Goal: Task Accomplishment & Management: Manage account settings

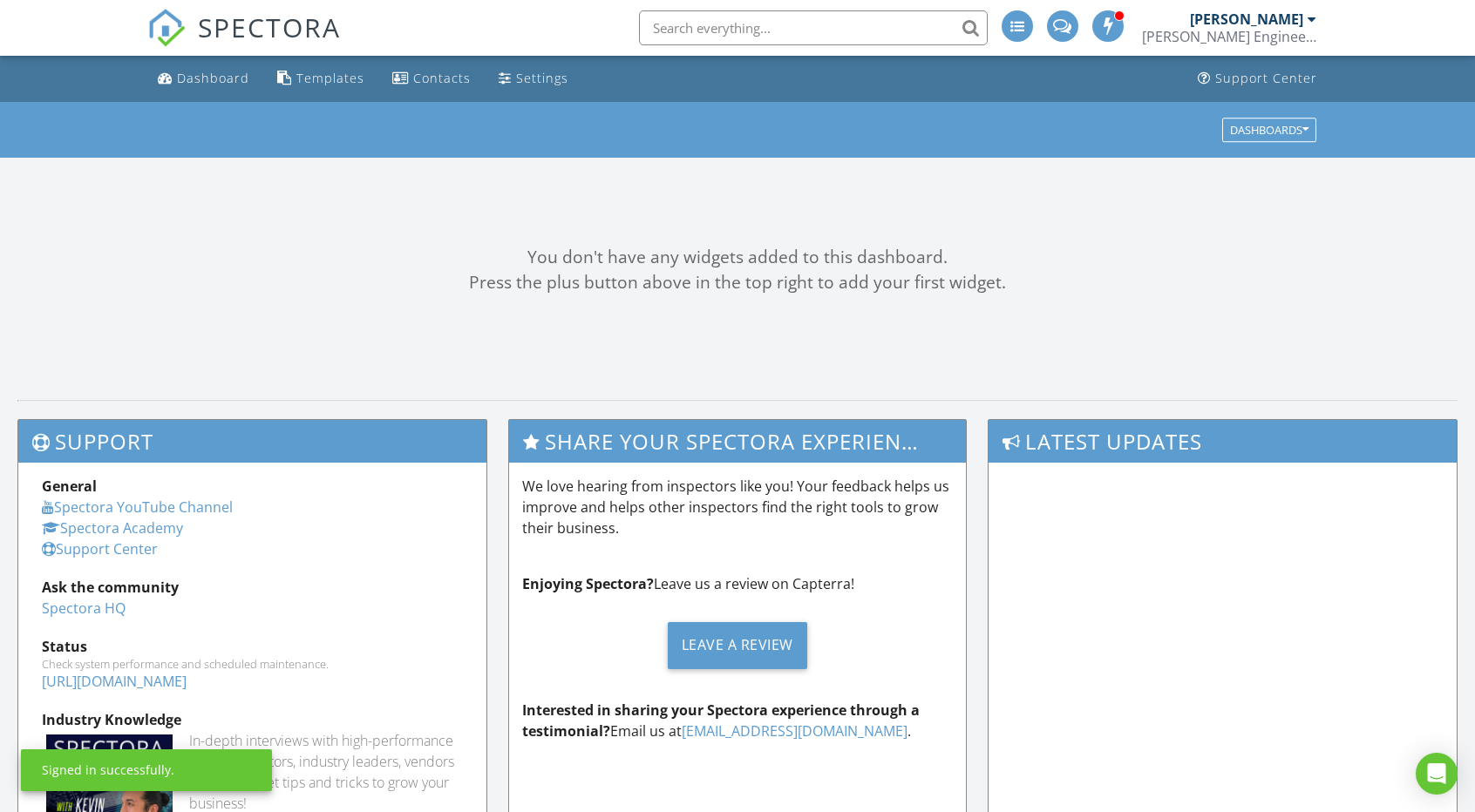
click at [711, 34] on input "text" at bounding box center [813, 28] width 349 height 35
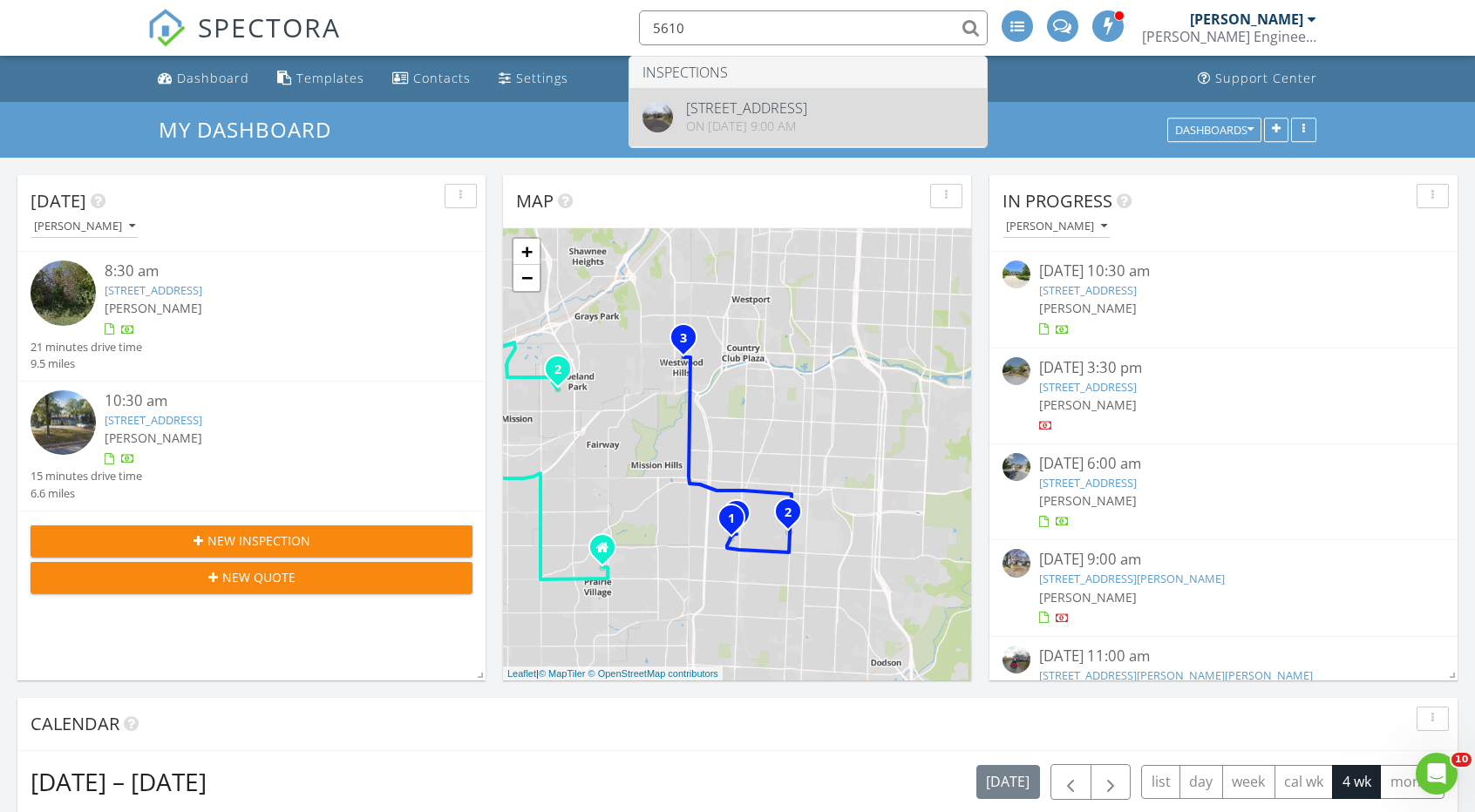
type input "5610"
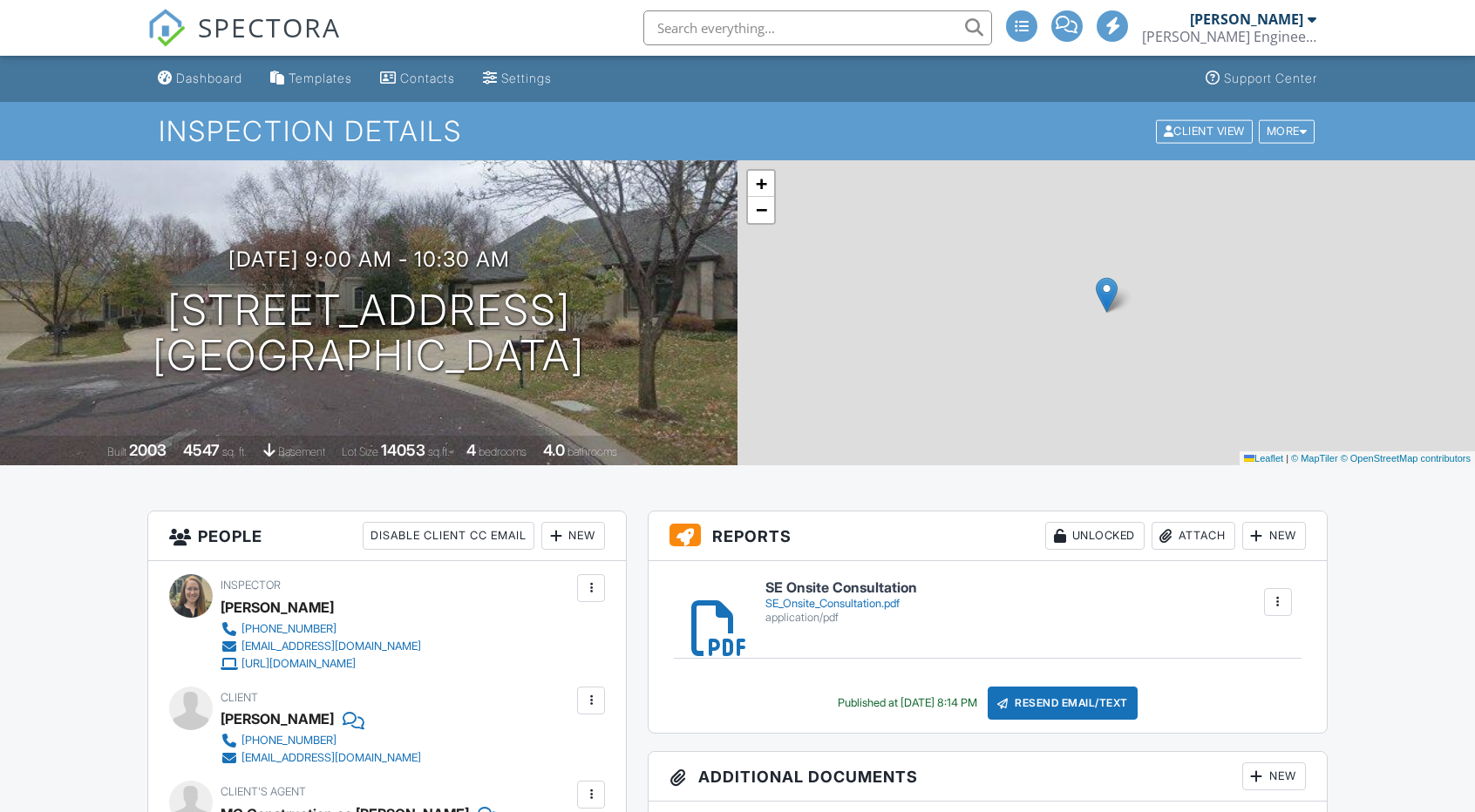
drag, startPoint x: 0, startPoint y: 0, endPoint x: 595, endPoint y: 321, distance: 676.1
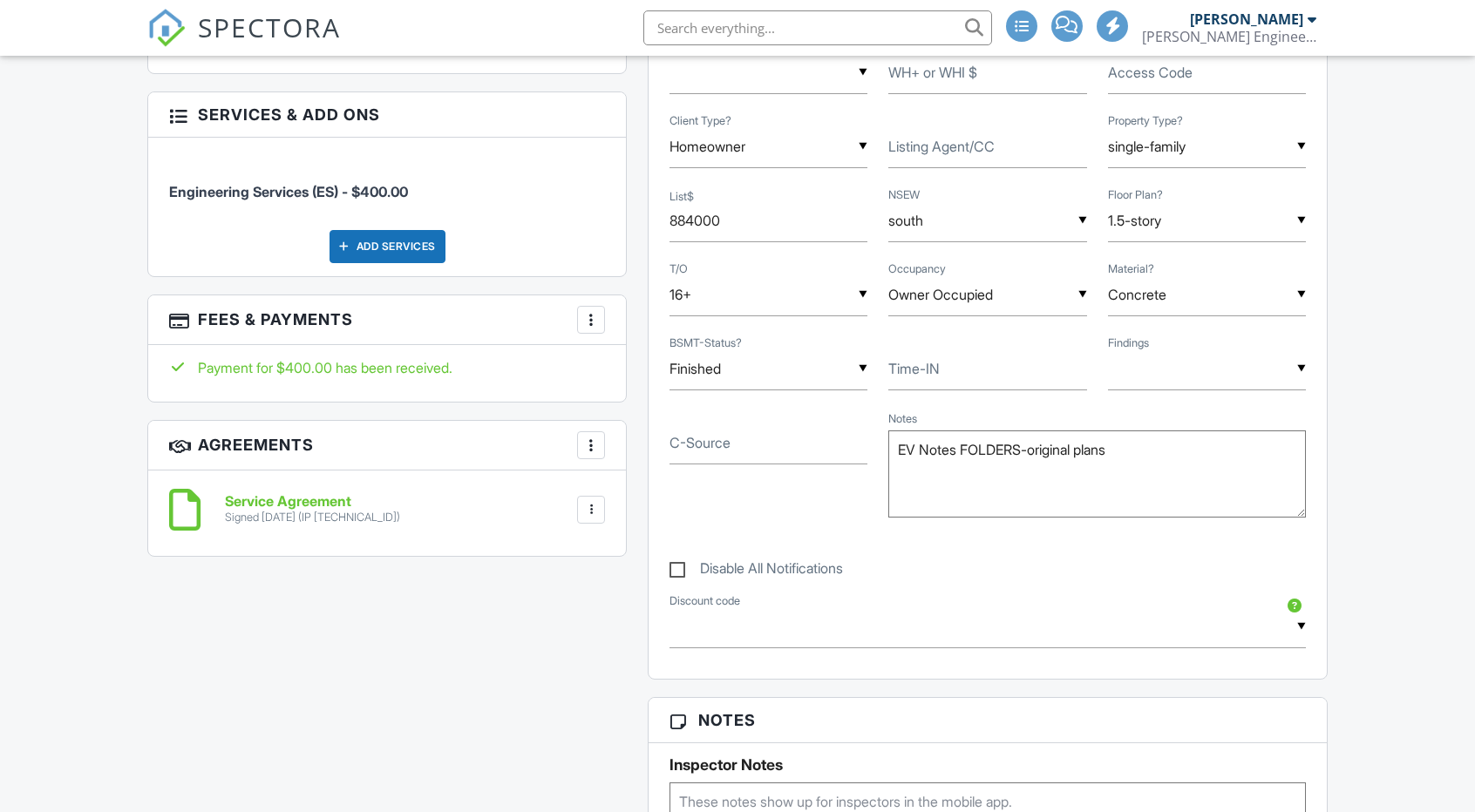
scroll to position [959, 0]
click at [595, 321] on div at bounding box center [591, 320] width 18 height 18
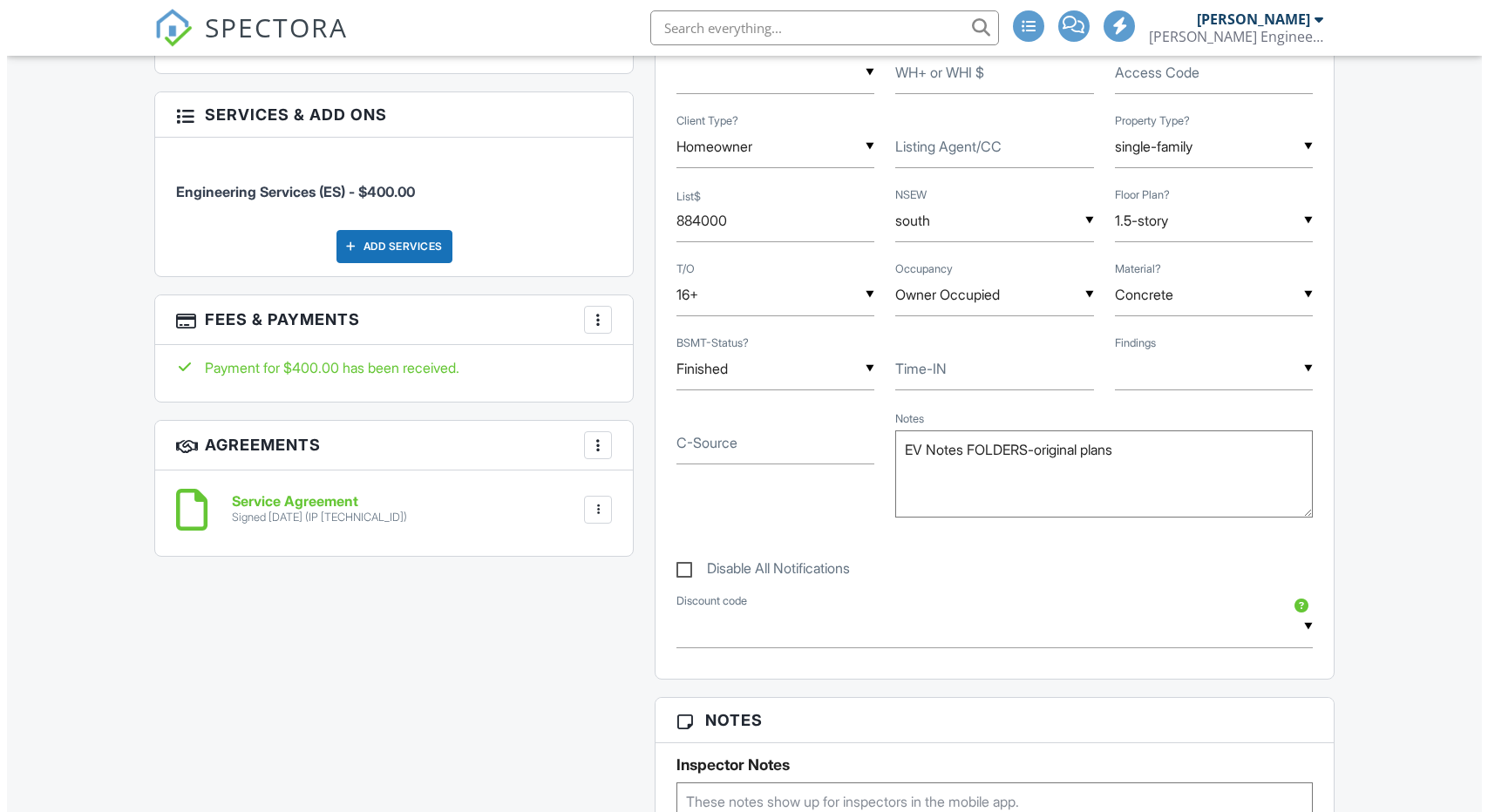
scroll to position [0, 0]
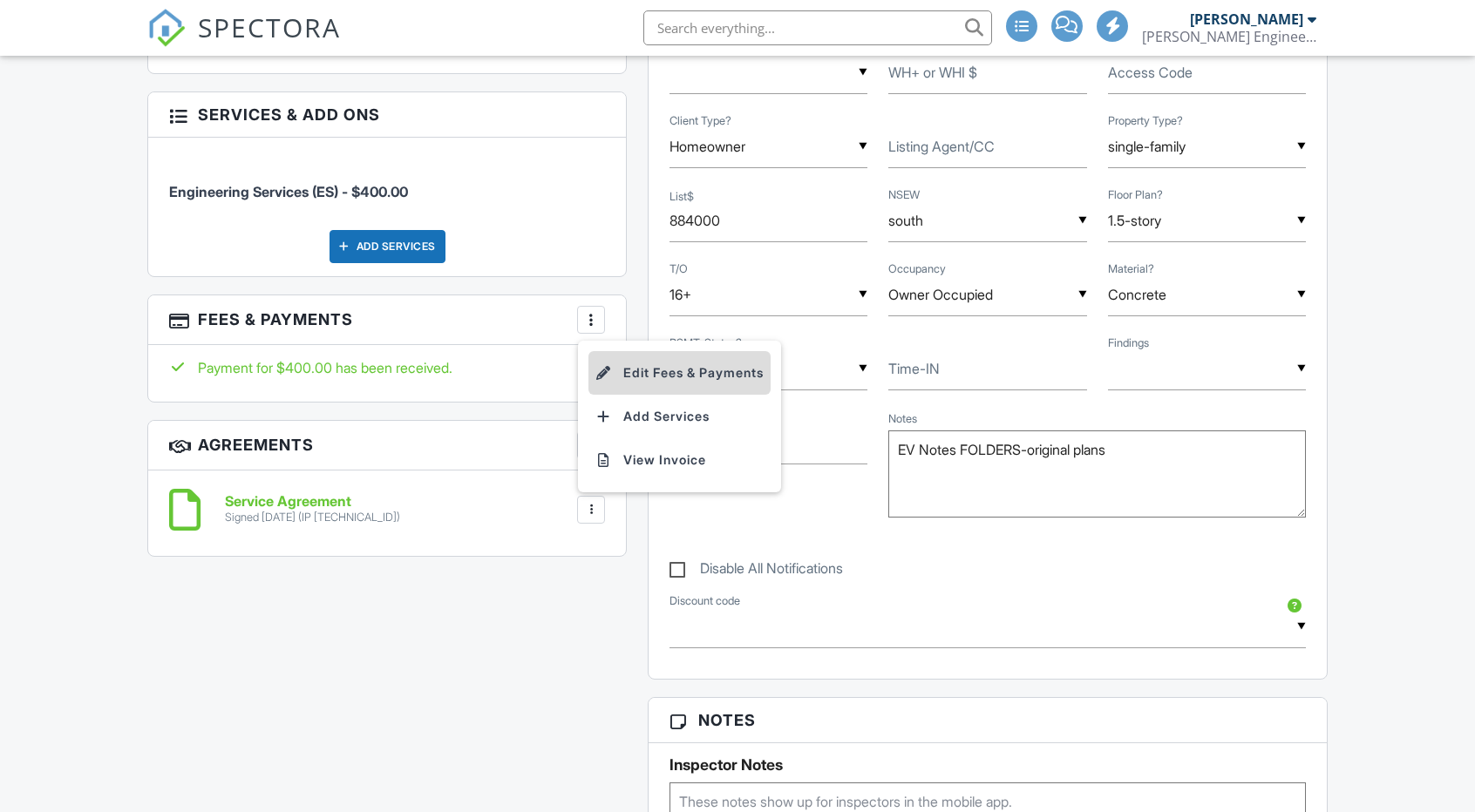
click at [645, 375] on li "Edit Fees & Payments" at bounding box center [679, 373] width 182 height 43
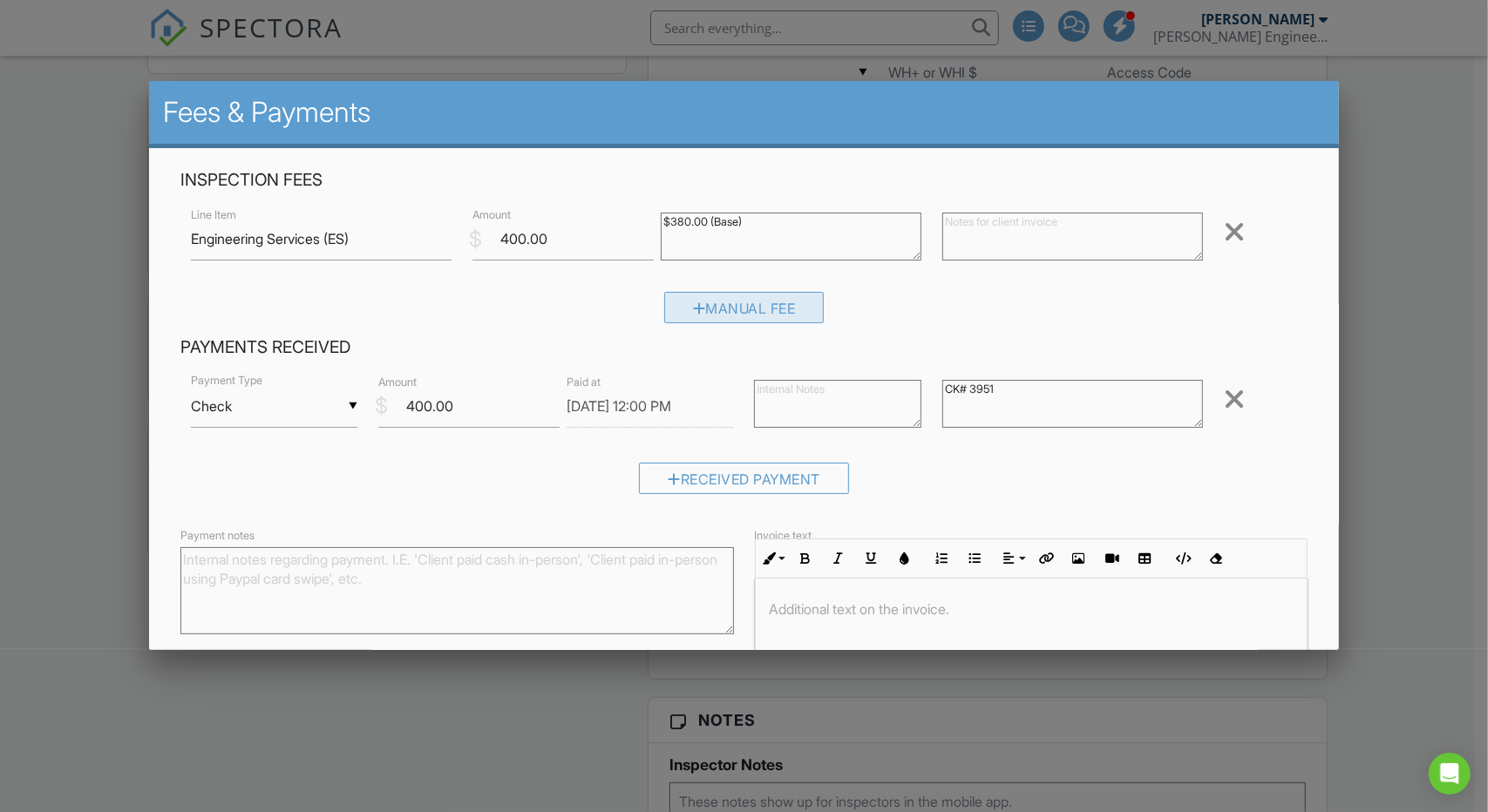
click at [723, 307] on div "Manual Fee" at bounding box center [744, 308] width 160 height 32
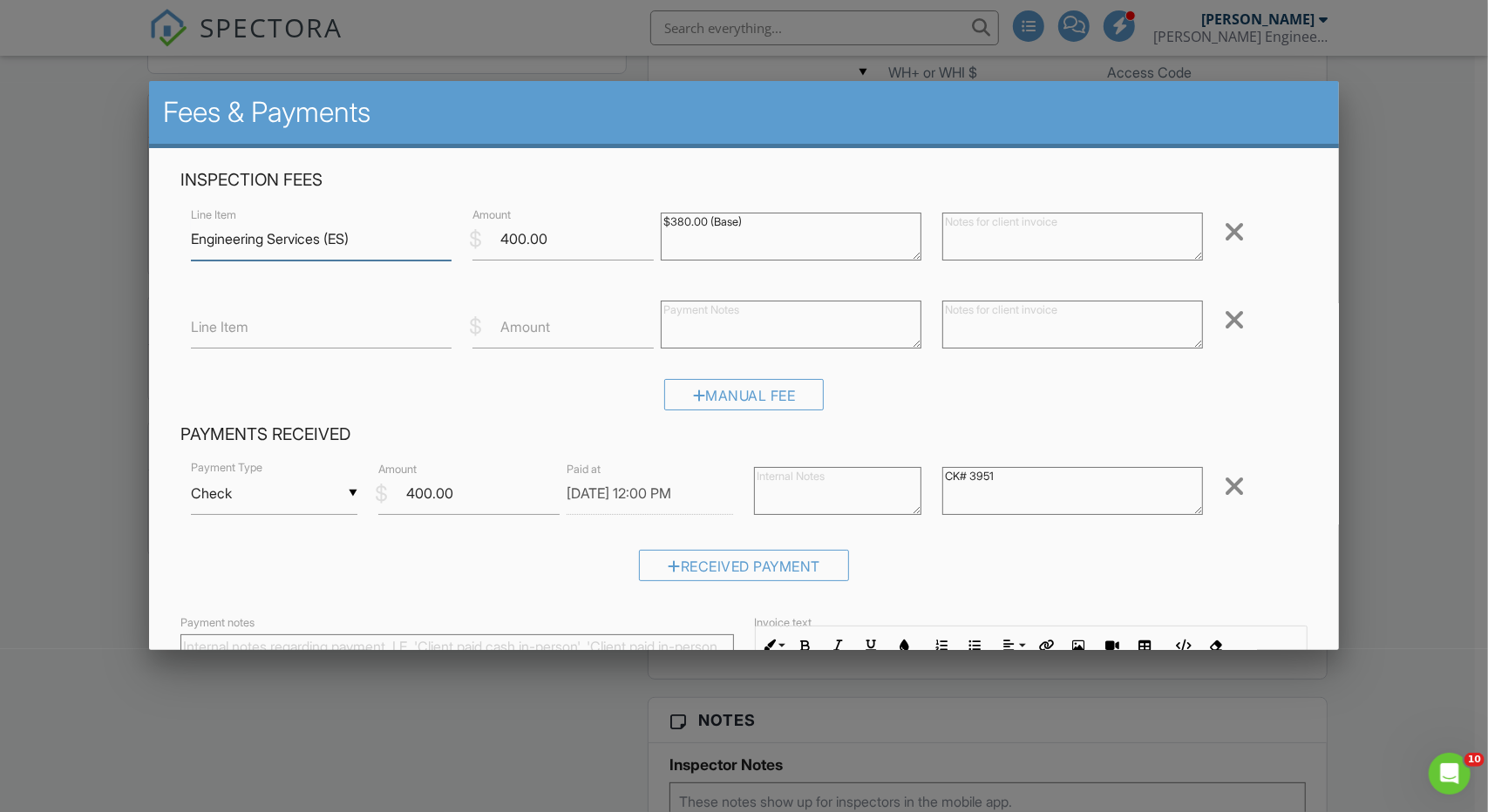
click at [353, 225] on input "Engineering Services (ES)" at bounding box center [322, 239] width 261 height 42
click at [351, 233] on input "Engineering Services (ES)" at bounding box center [322, 239] width 261 height 42
drag, startPoint x: 368, startPoint y: 234, endPoint x: 134, endPoint y: 247, distance: 234.4
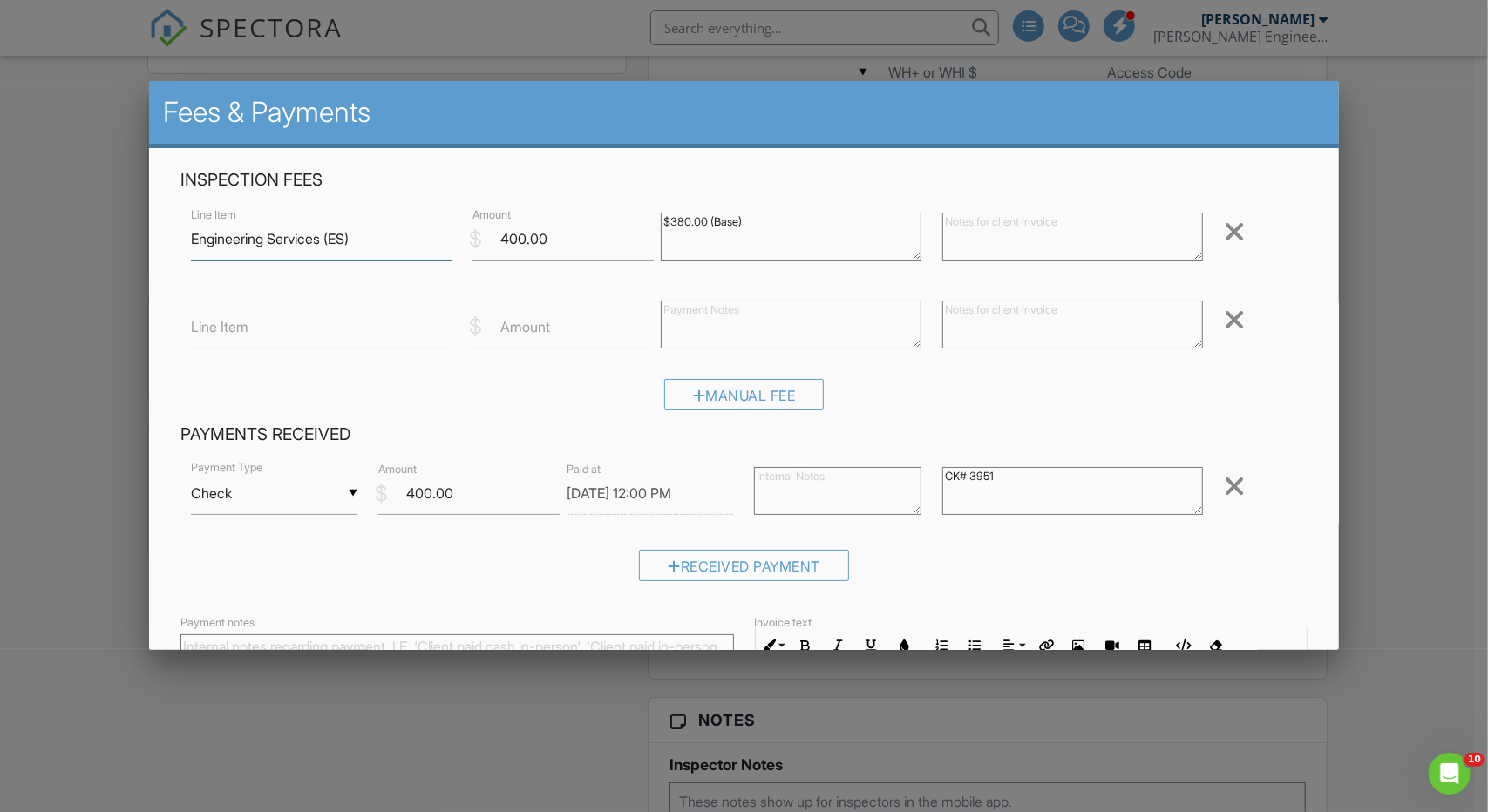
click at [134, 247] on body "SPECTORA Erin Vogel Schroeder Engineering, LLC Role: Inspector Dashboard New In…" at bounding box center [737, 604] width 1475 height 3127
drag, startPoint x: 250, startPoint y: 322, endPoint x: 358, endPoint y: 328, distance: 108.2
click at [251, 322] on input "Line Item" at bounding box center [322, 327] width 261 height 42
paste input "Engineering Services (ES)"
type input "Engineering Services (ES)"
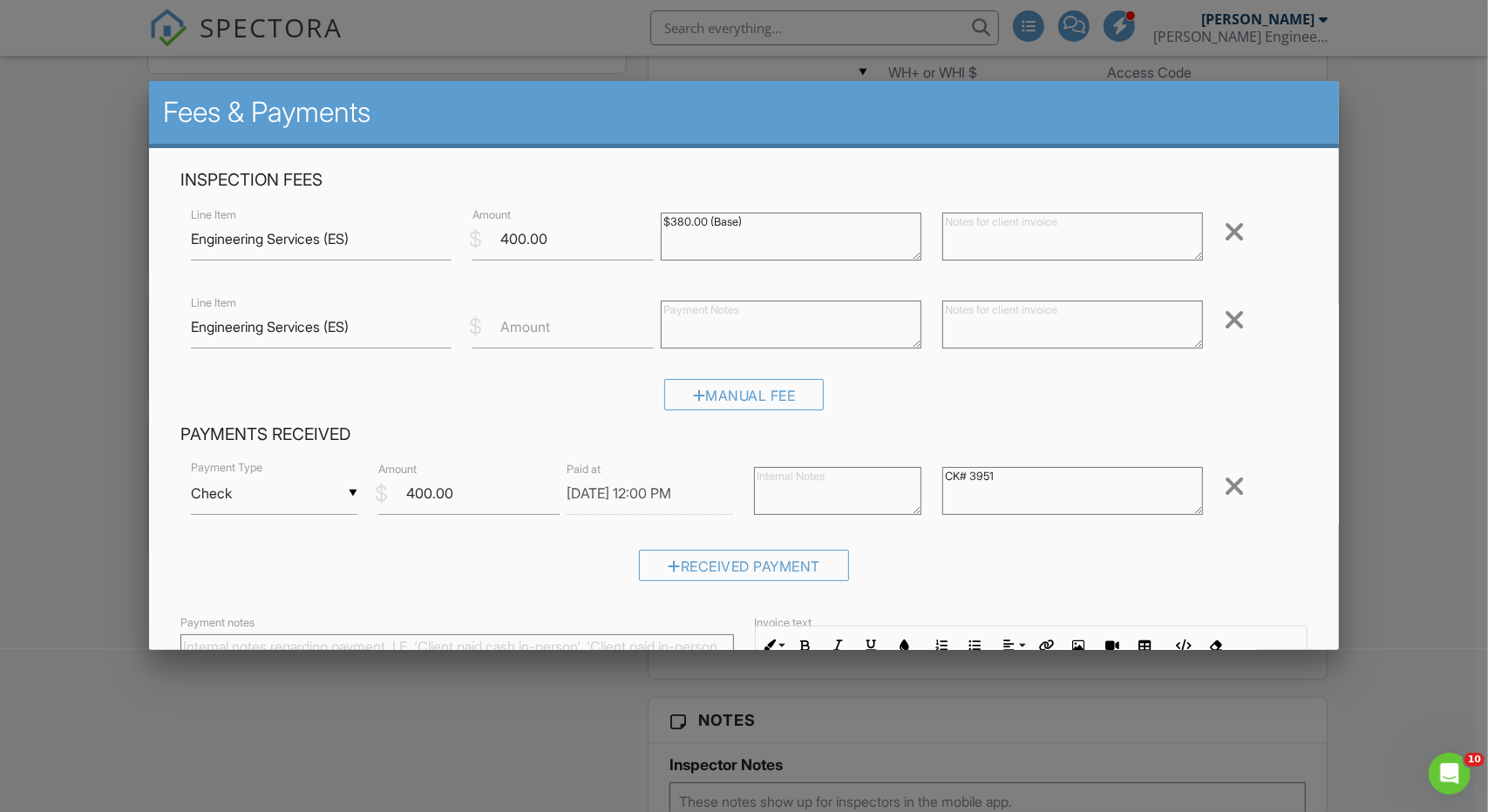
click at [513, 319] on label "Amount" at bounding box center [525, 327] width 49 height 19
click at [513, 319] on input "Amount" at bounding box center [563, 327] width 181 height 42
type input "800"
click at [1047, 252] on textarea at bounding box center [1073, 236] width 261 height 48
type textarea "Onsite consultation"
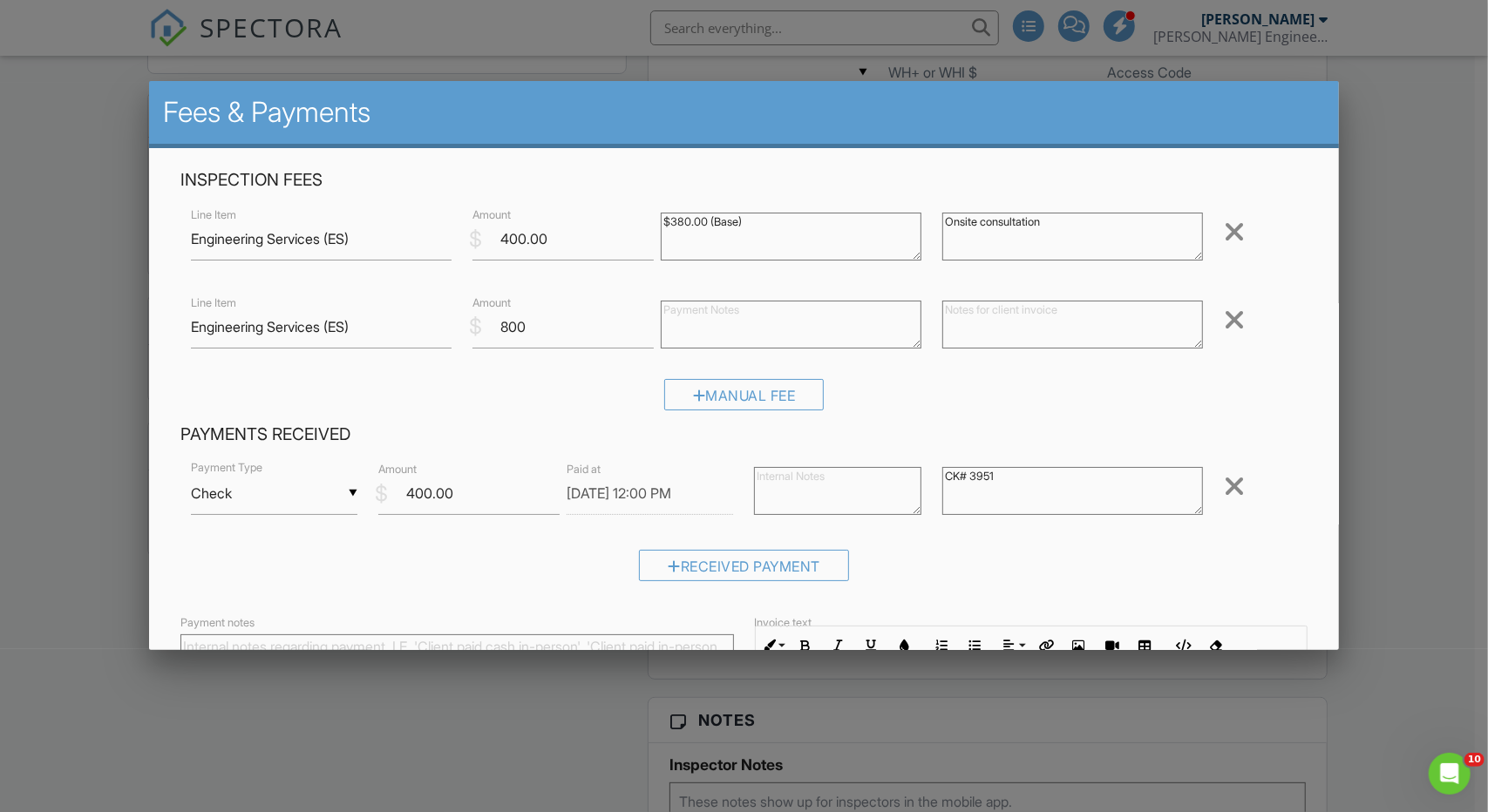
click at [1055, 320] on textarea at bounding box center [1073, 324] width 261 height 48
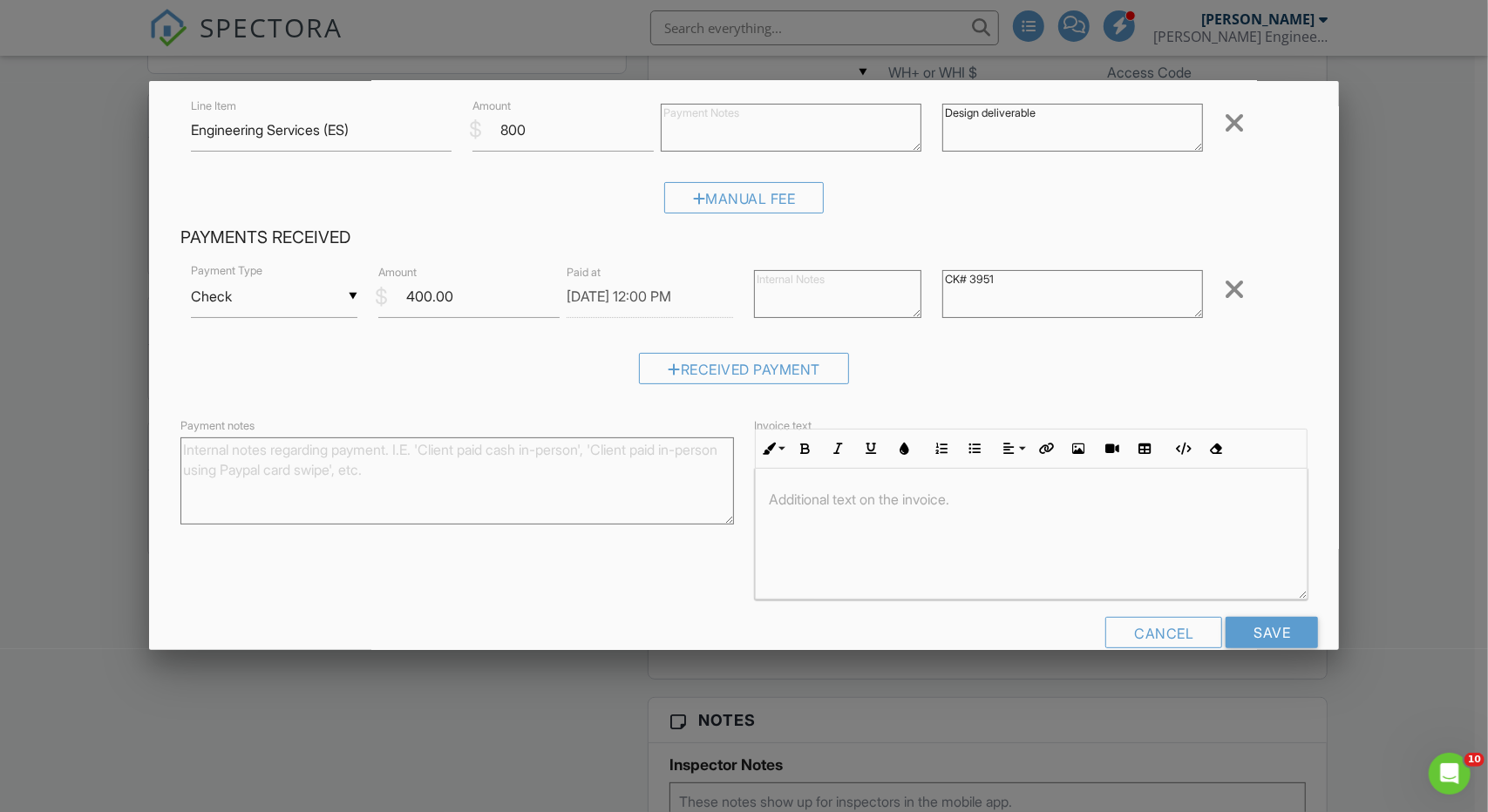
scroll to position [228, 0]
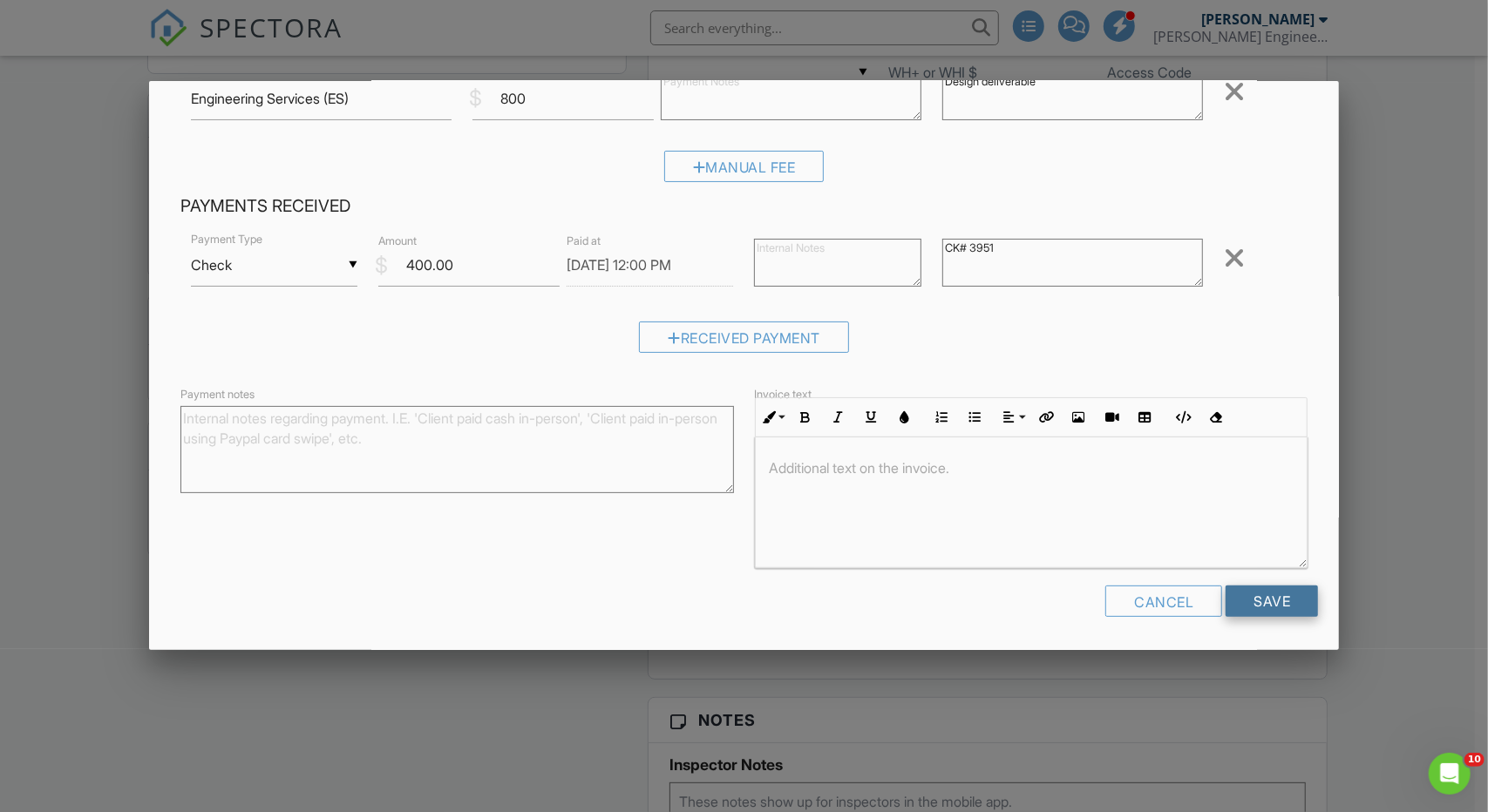
type textarea "Design deliverable"
click at [1249, 587] on input "Save" at bounding box center [1271, 602] width 93 height 32
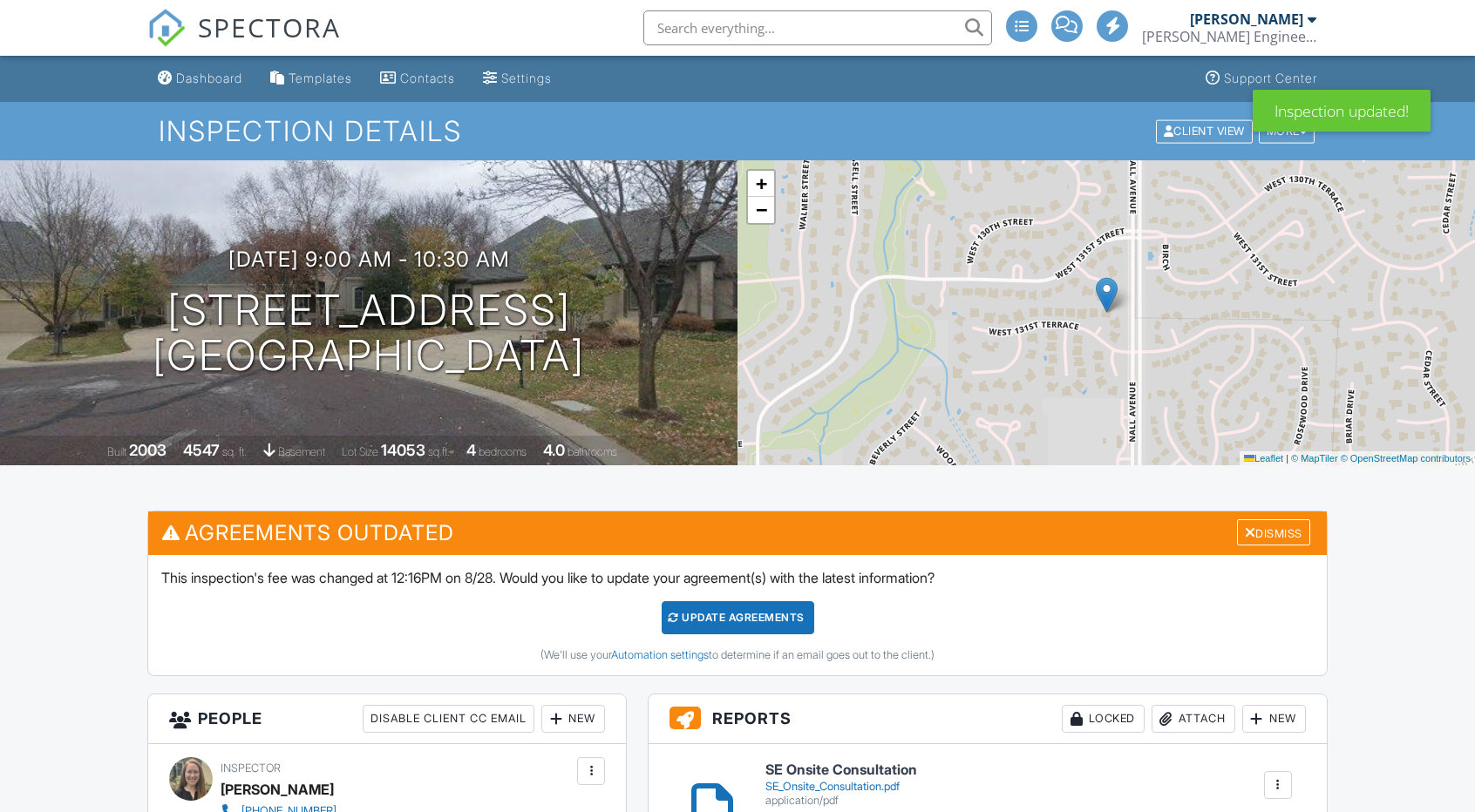
click at [1176, 714] on div "Attach" at bounding box center [1193, 720] width 84 height 28
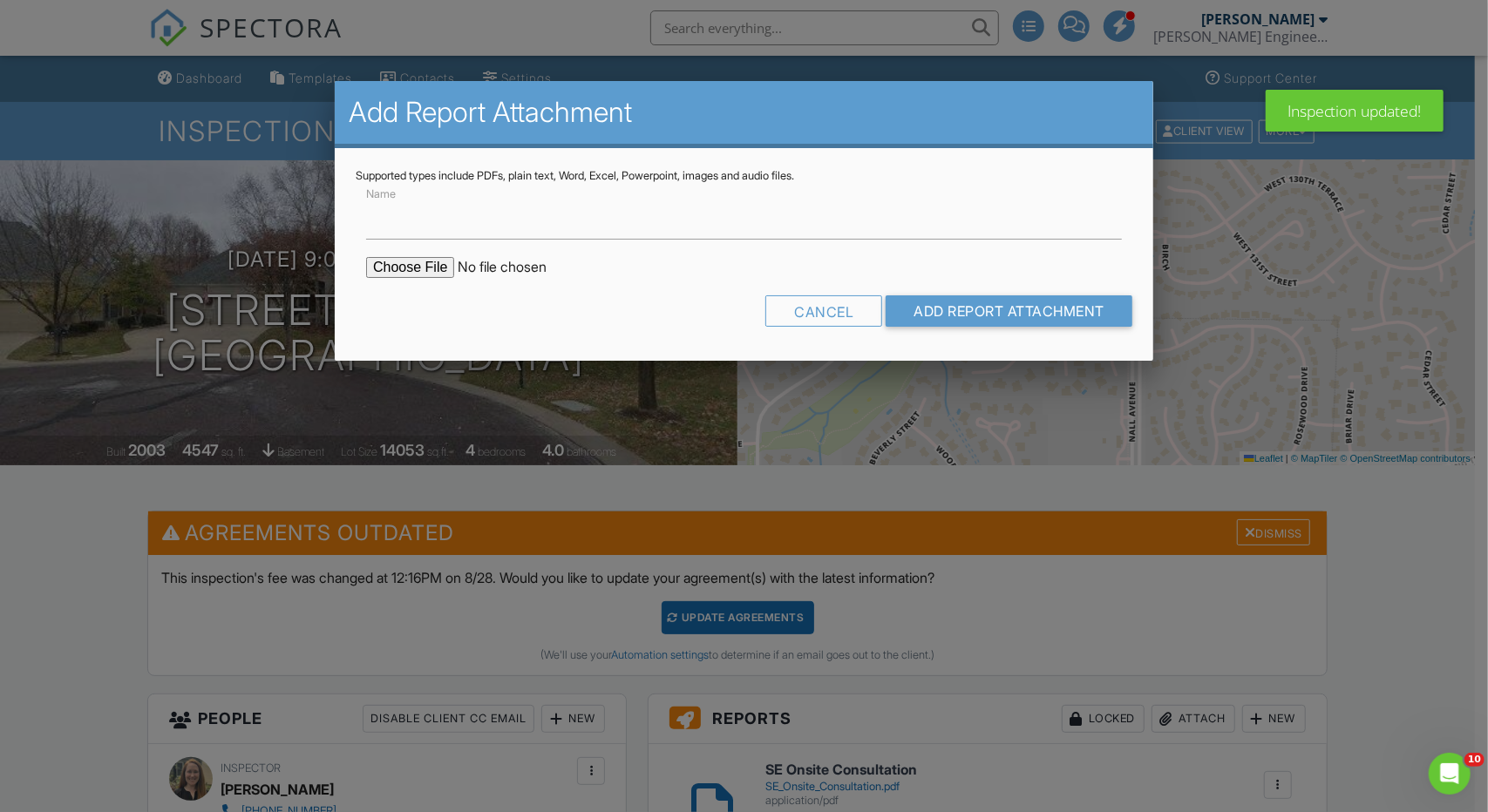
click at [434, 269] on input "file" at bounding box center [515, 268] width 296 height 21
type input "C:\fakepath\SE_5610 West 131st Terrace, Leawood, KS 66209.pdf"
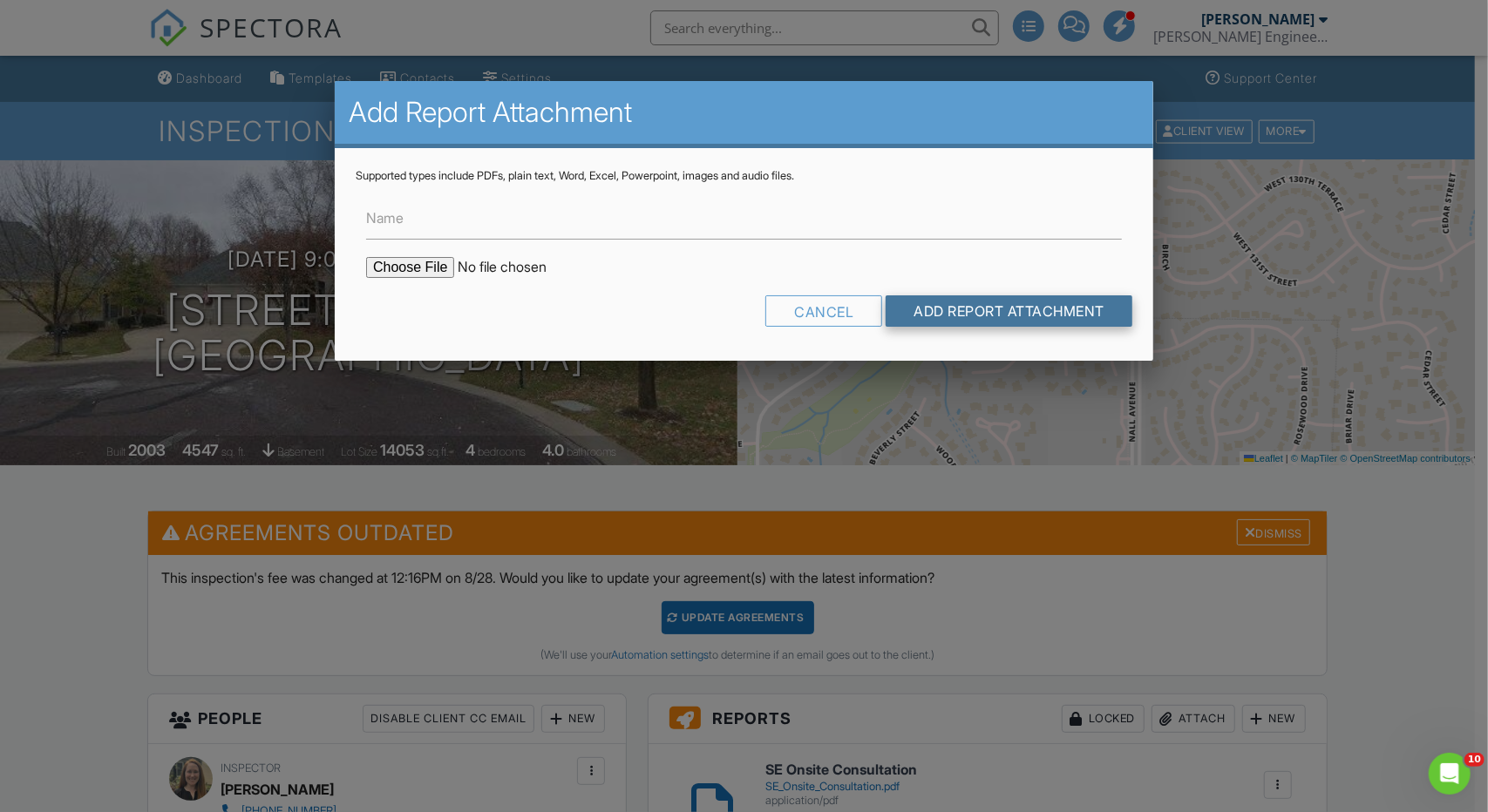
click at [1011, 304] on input "Add Report Attachment" at bounding box center [1009, 311] width 247 height 32
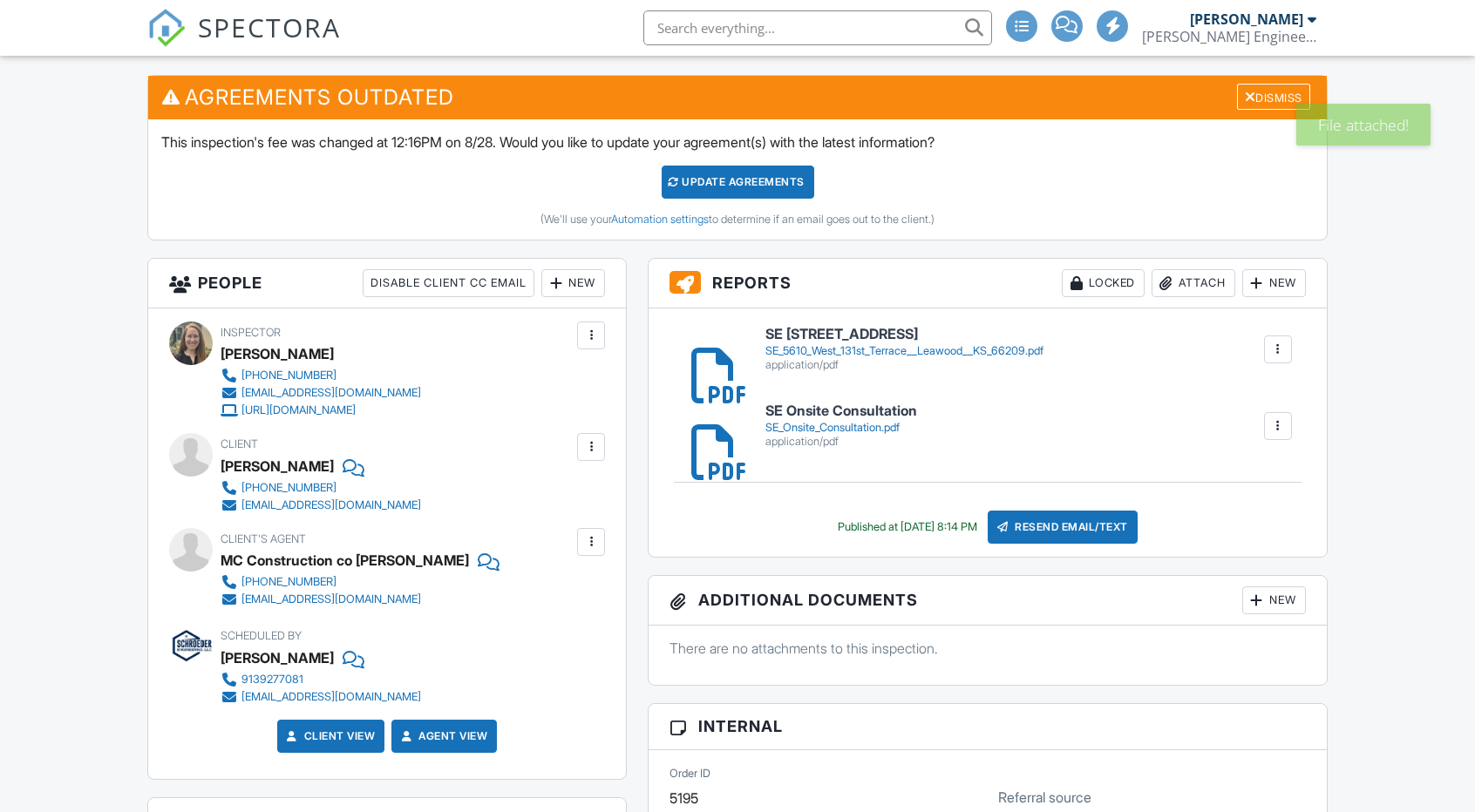
click at [1282, 344] on div at bounding box center [1279, 350] width 18 height 18
click at [1280, 348] on div at bounding box center [1279, 350] width 18 height 18
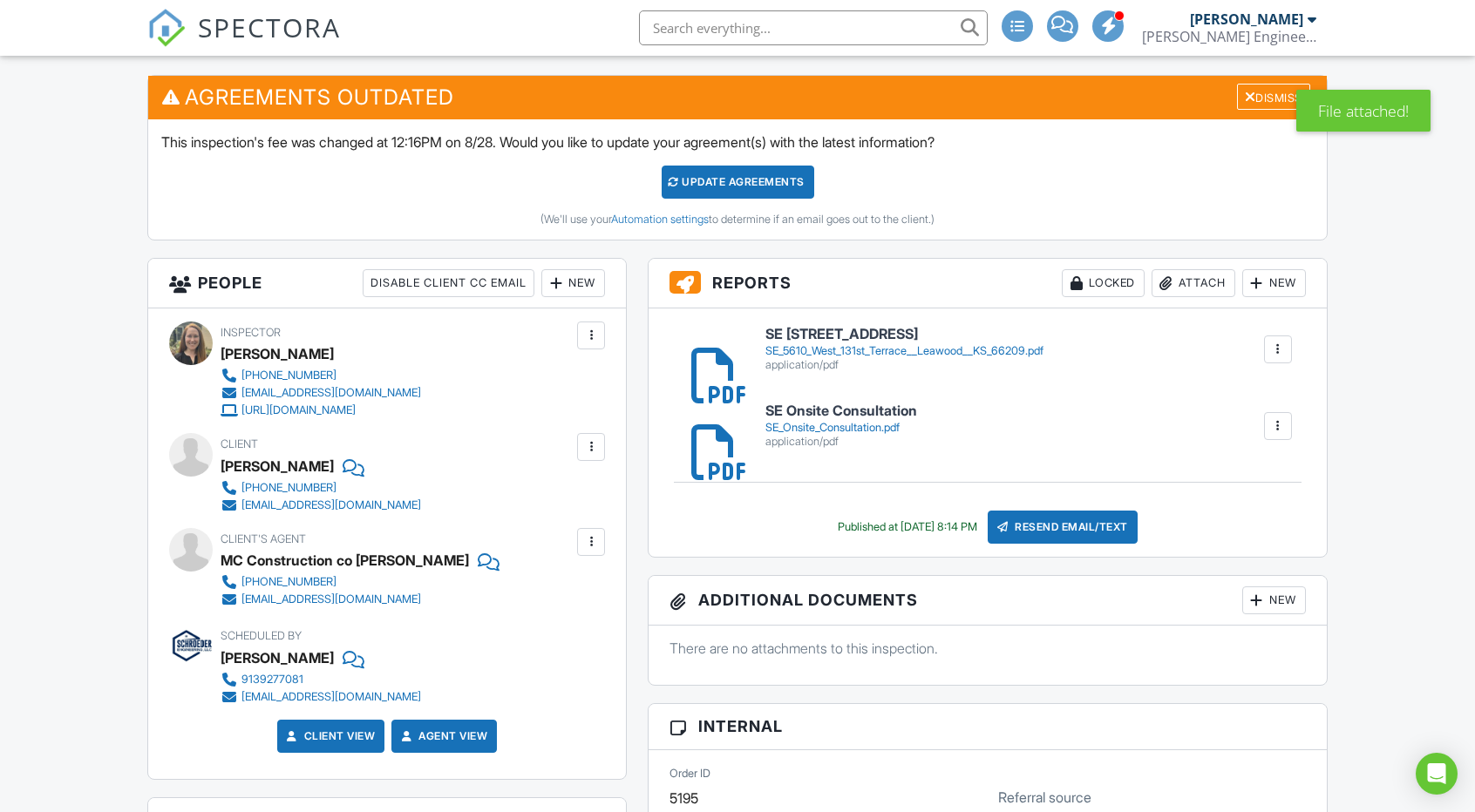
click at [1280, 348] on div at bounding box center [1279, 350] width 18 height 18
click at [1282, 388] on link "Delete" at bounding box center [1266, 397] width 64 height 19
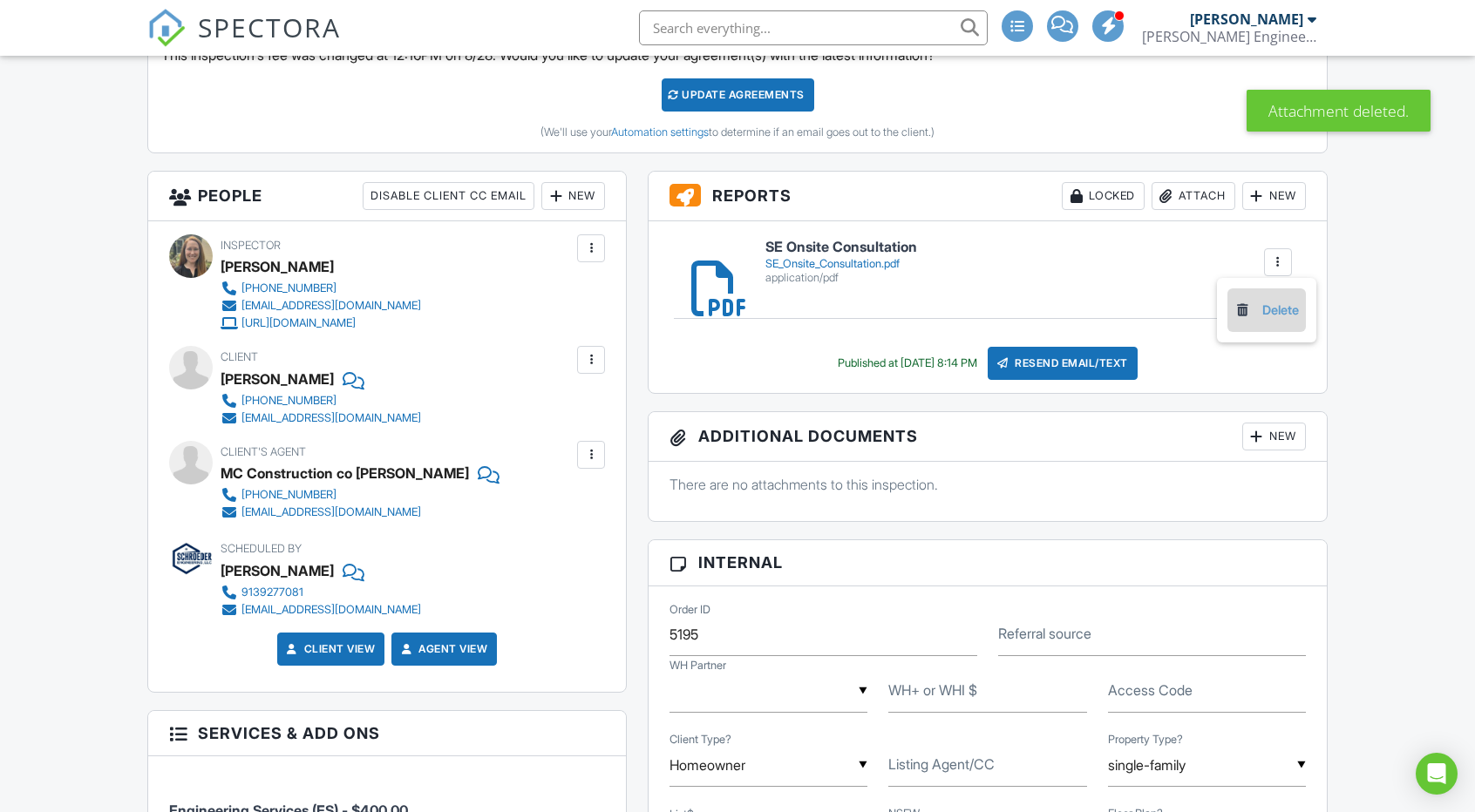
click at [1279, 301] on link "Delete" at bounding box center [1266, 310] width 64 height 19
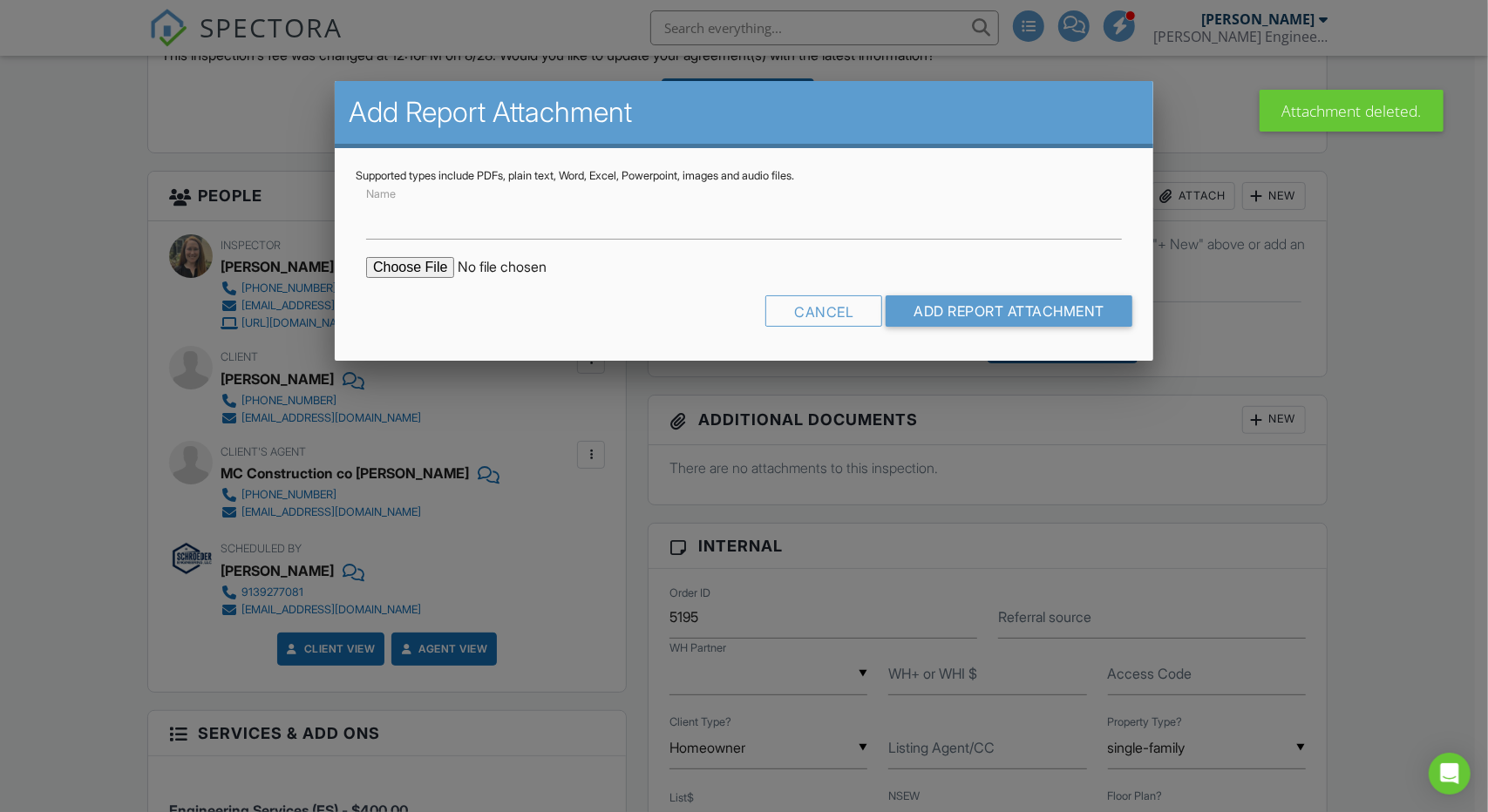
click at [404, 266] on input "file" at bounding box center [515, 268] width 296 height 21
type input "C:\fakepath\SE_5610 West 131st Terrace, Leawood, KS 66209.pdf"
click at [947, 318] on input "Add Report Attachment" at bounding box center [1009, 311] width 247 height 32
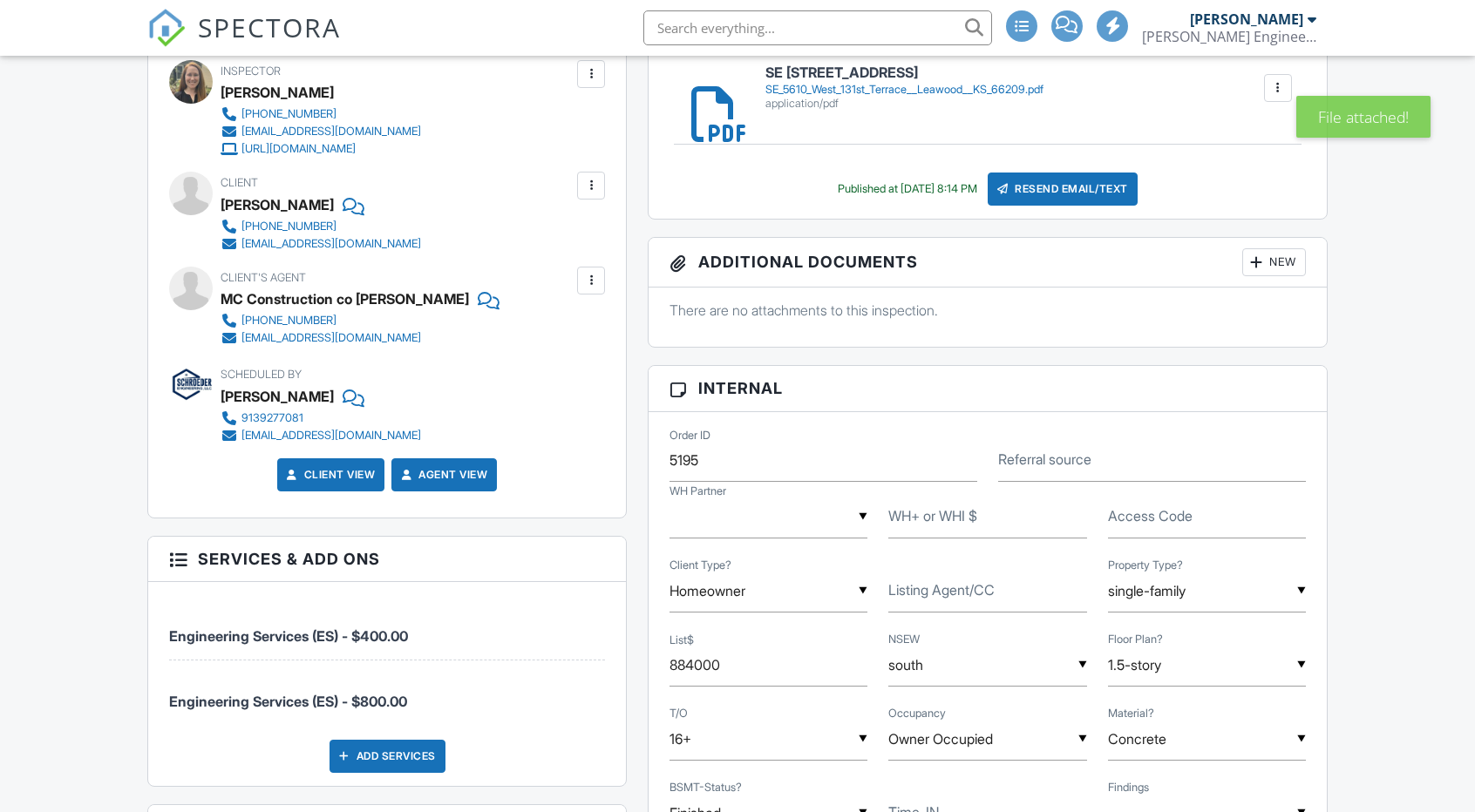
scroll to position [698, 0]
click at [907, 79] on link "SE 5610 West 131st Terrace Leawood KS 66209 SE_5610_West_131st_Terrace__Leawood…" at bounding box center [905, 87] width 278 height 44
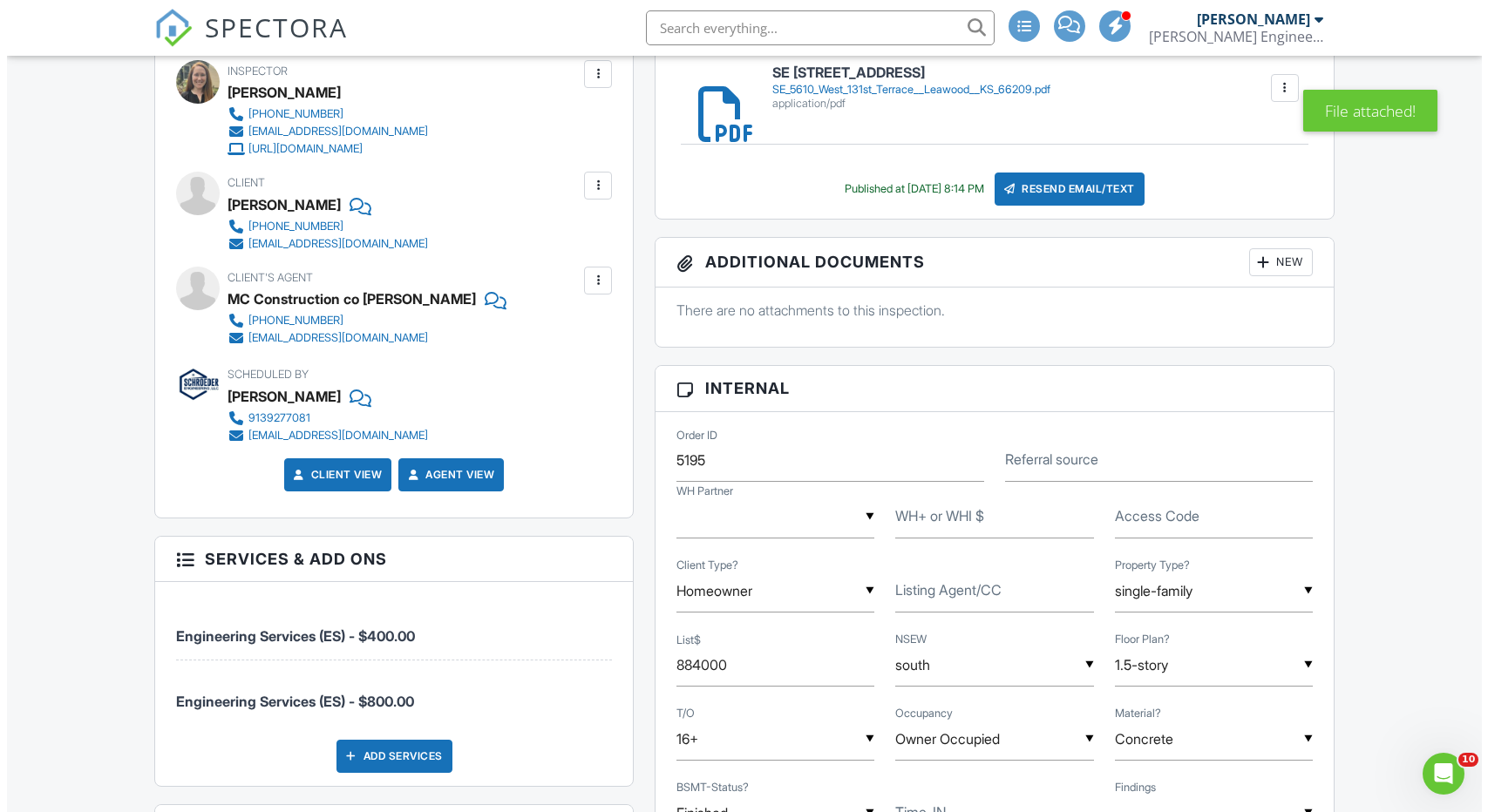
scroll to position [0, 0]
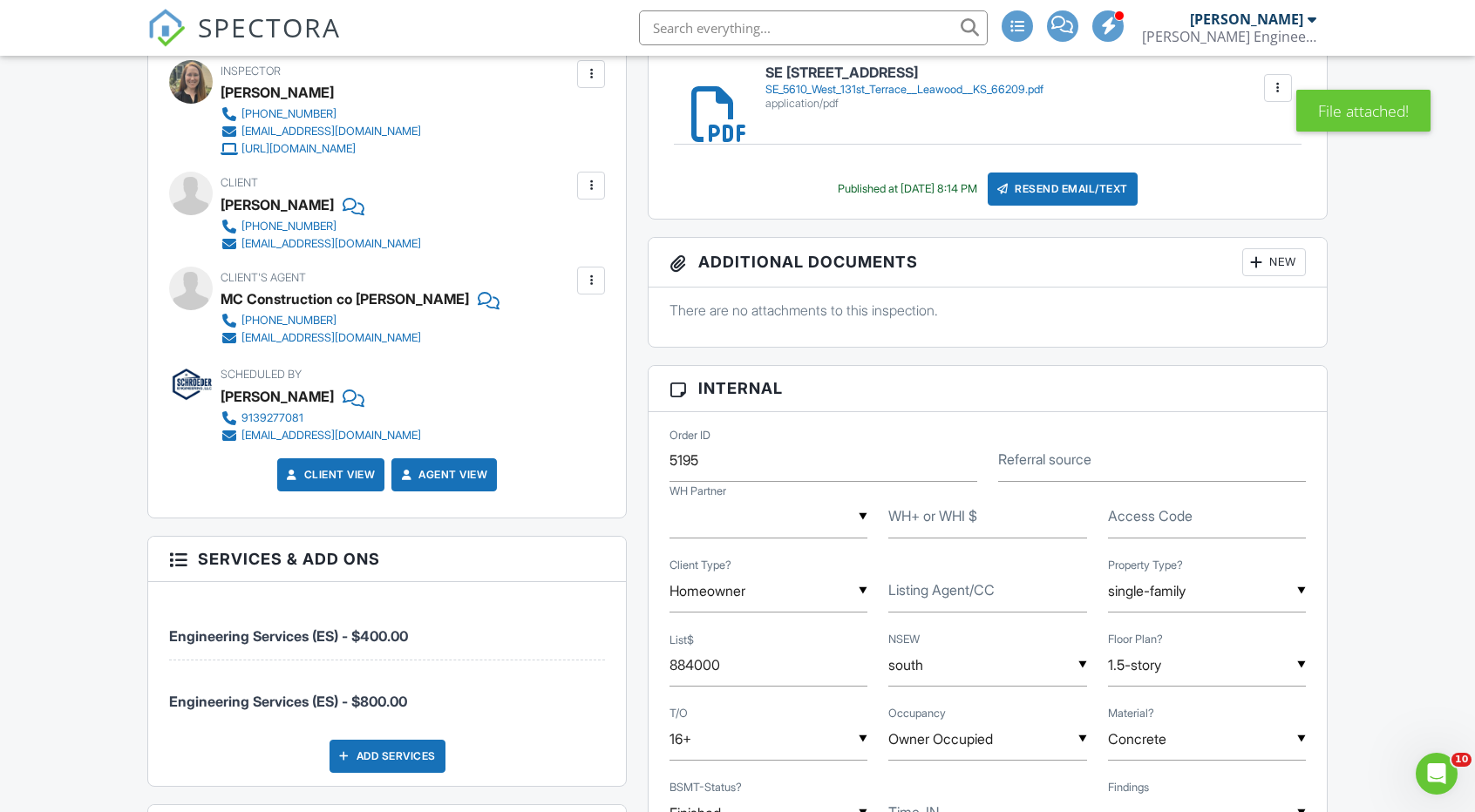
click at [1038, 168] on div "SE 5610 West 131st Terrace Leawood KS 66209 SE_5610_West_131st_Terrace__Leawood…" at bounding box center [988, 132] width 678 height 172
click at [1041, 173] on div "Resend Email/Text" at bounding box center [1063, 189] width 150 height 33
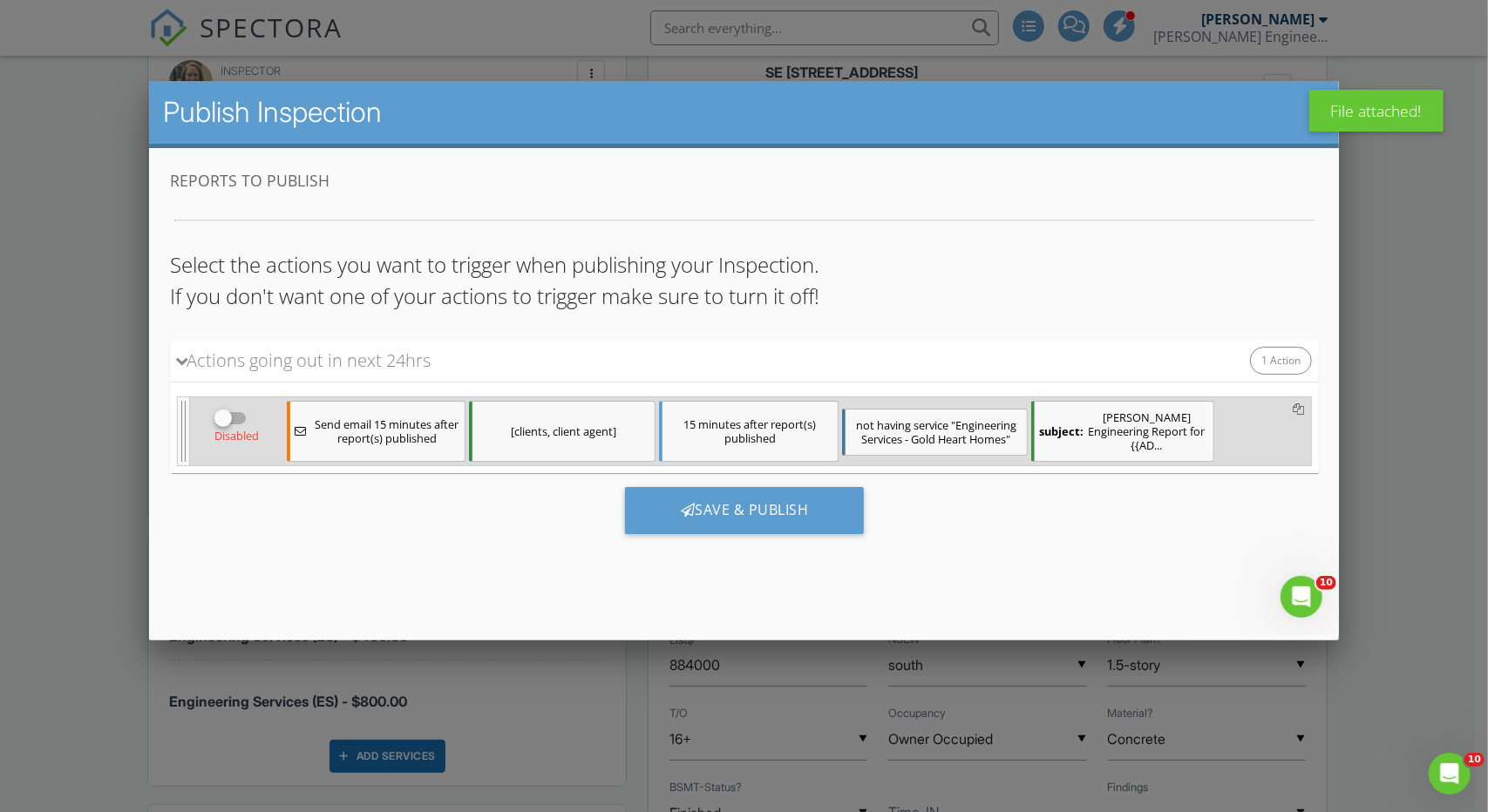
click at [229, 412] on div at bounding box center [223, 418] width 30 height 30
checkbox input "true"
click at [746, 421] on div "15 minutes after report(s) published" at bounding box center [748, 431] width 180 height 61
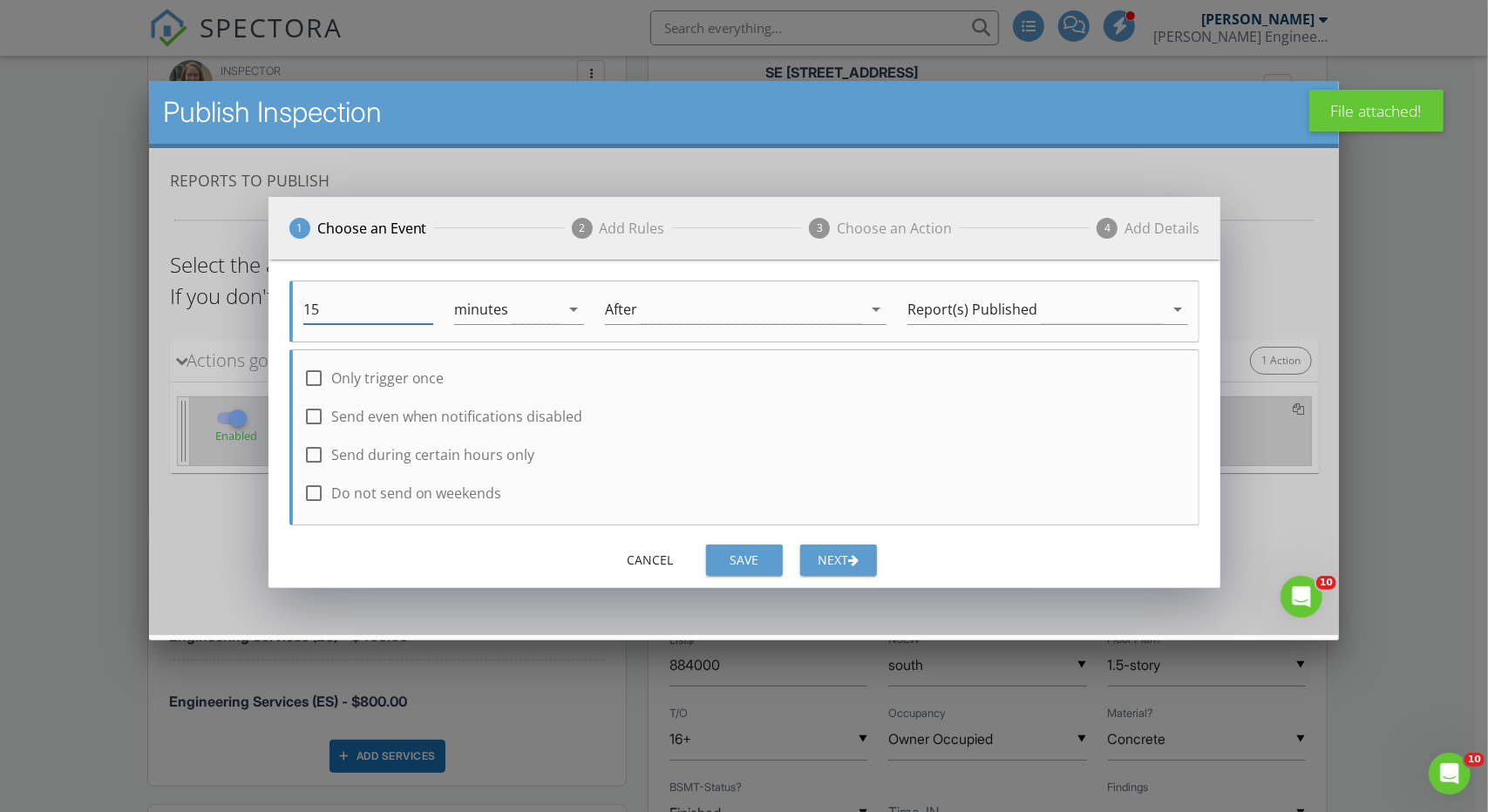
click at [385, 315] on input "15" at bounding box center [366, 309] width 130 height 29
type input "1"
click at [738, 553] on div "Save" at bounding box center [743, 559] width 48 height 18
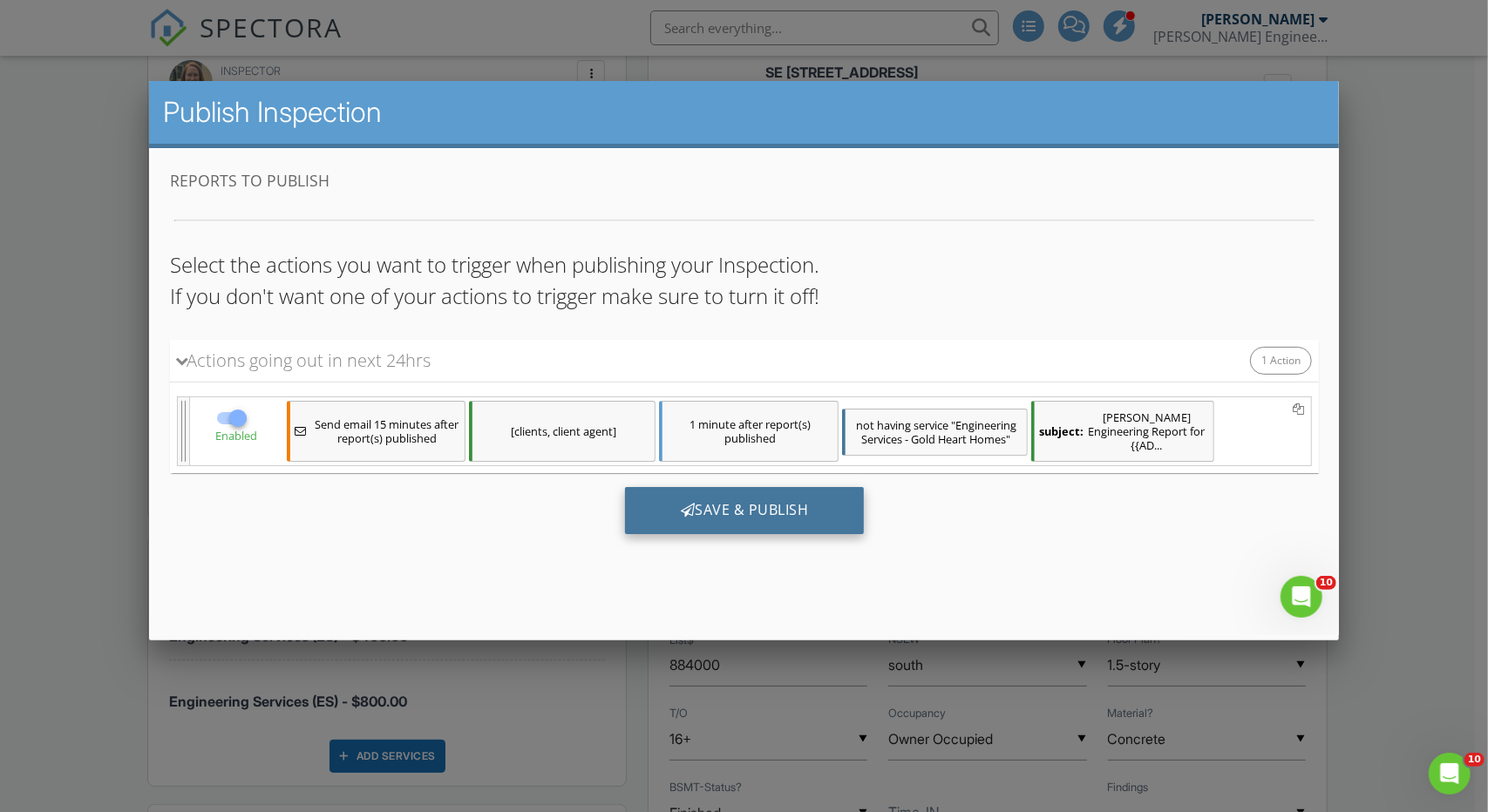
click at [812, 497] on div "Save & Publish" at bounding box center [744, 510] width 240 height 47
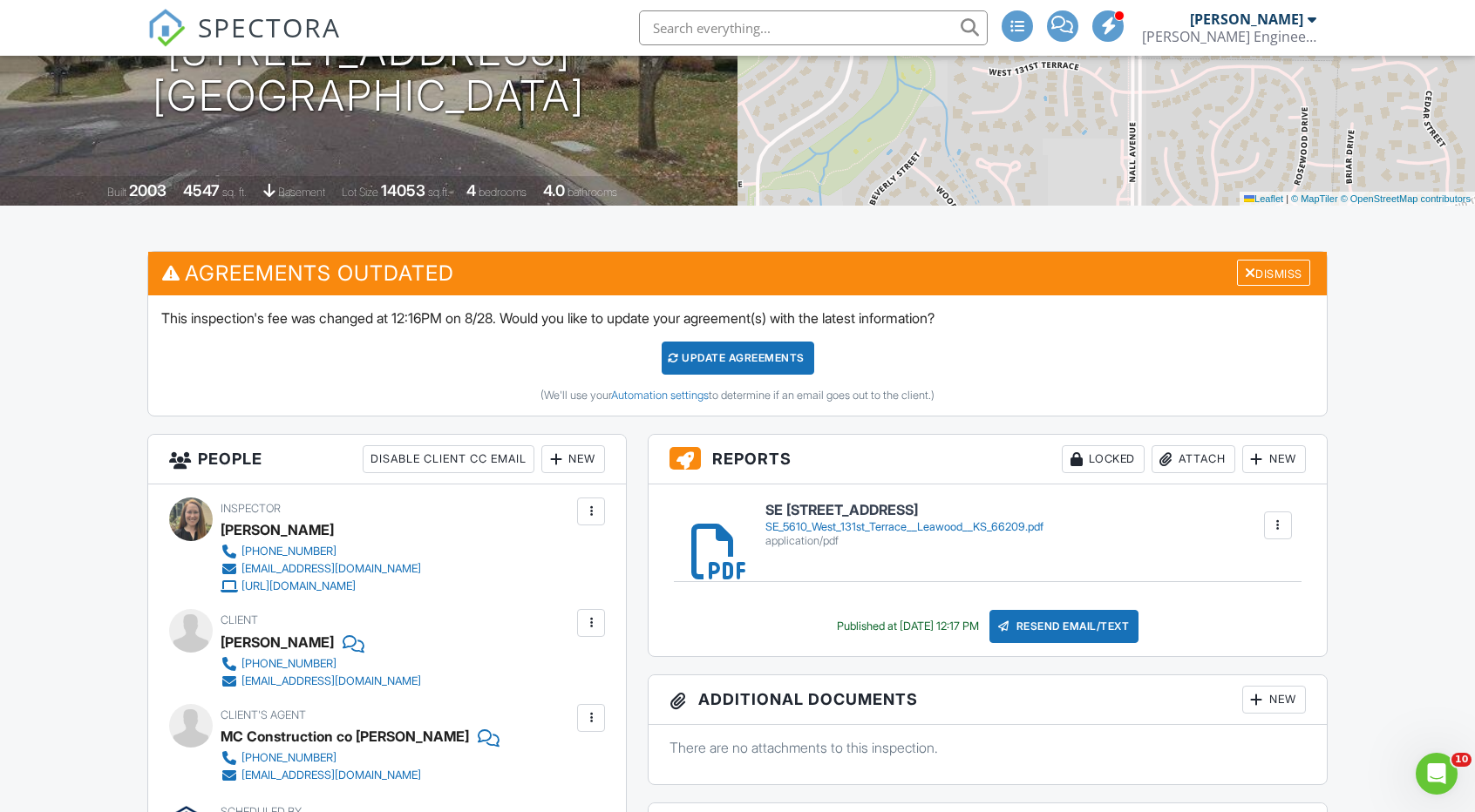
scroll to position [259, 0]
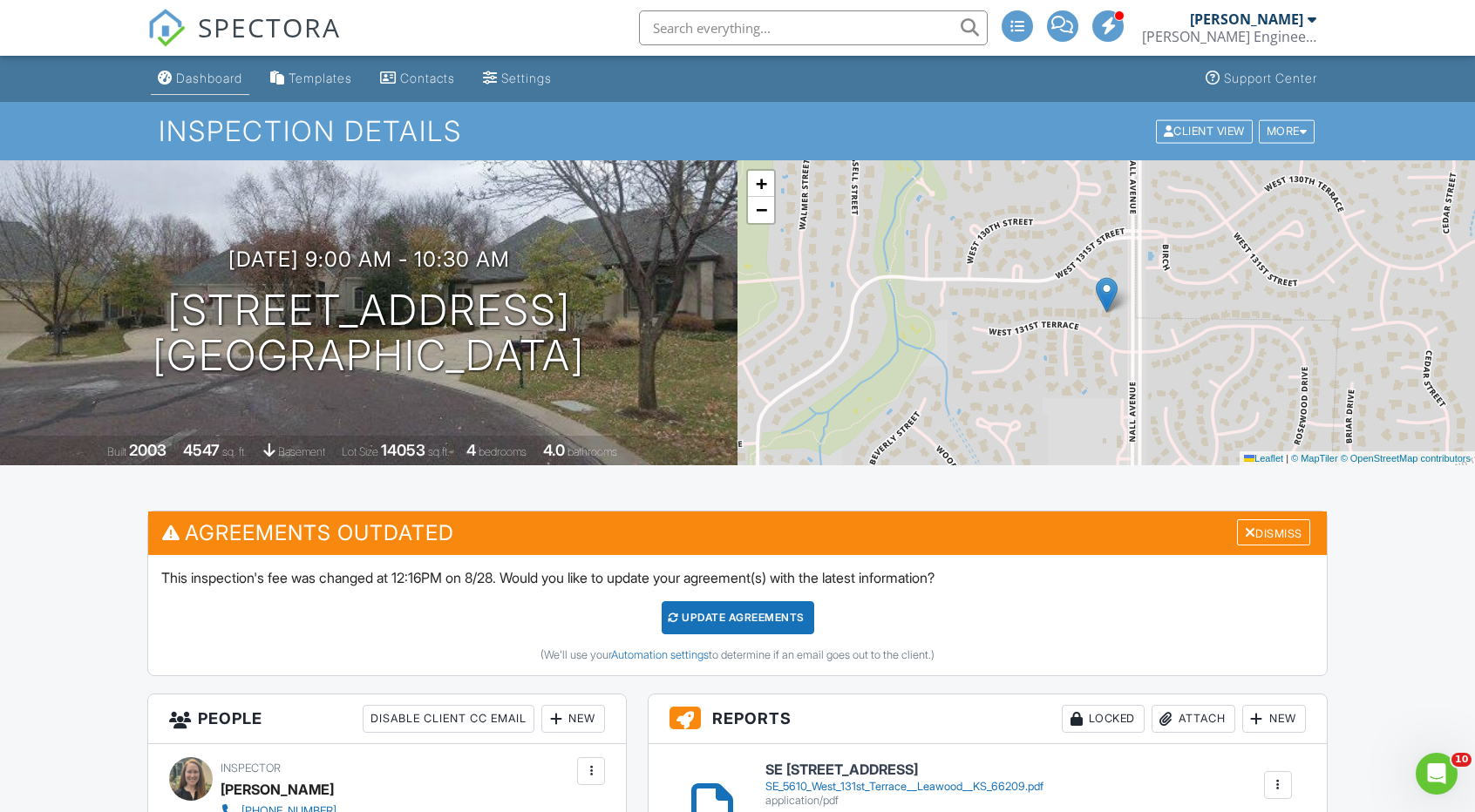
click at [237, 86] on link "Dashboard" at bounding box center [200, 78] width 99 height 33
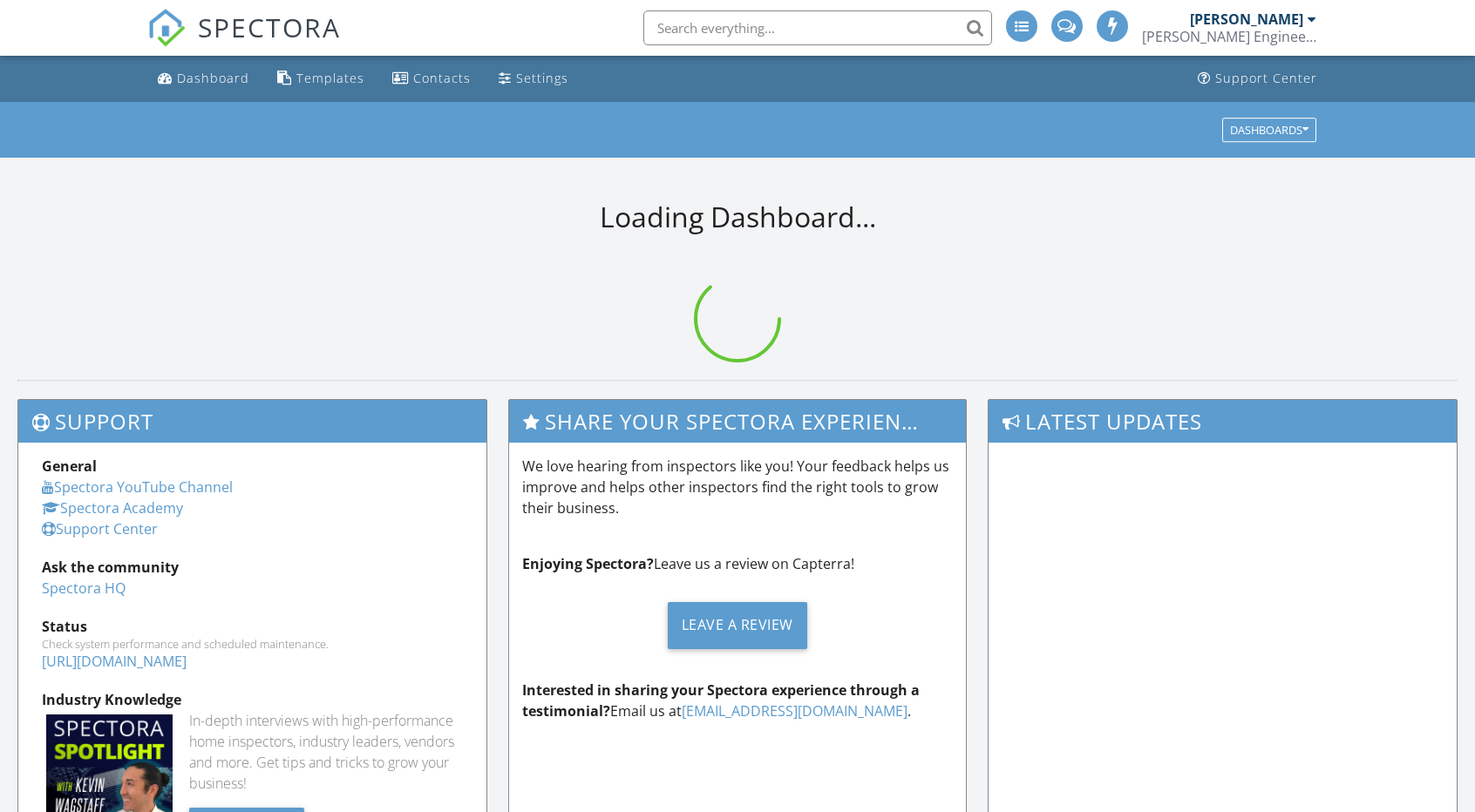
click at [755, 29] on input "text" at bounding box center [818, 28] width 349 height 35
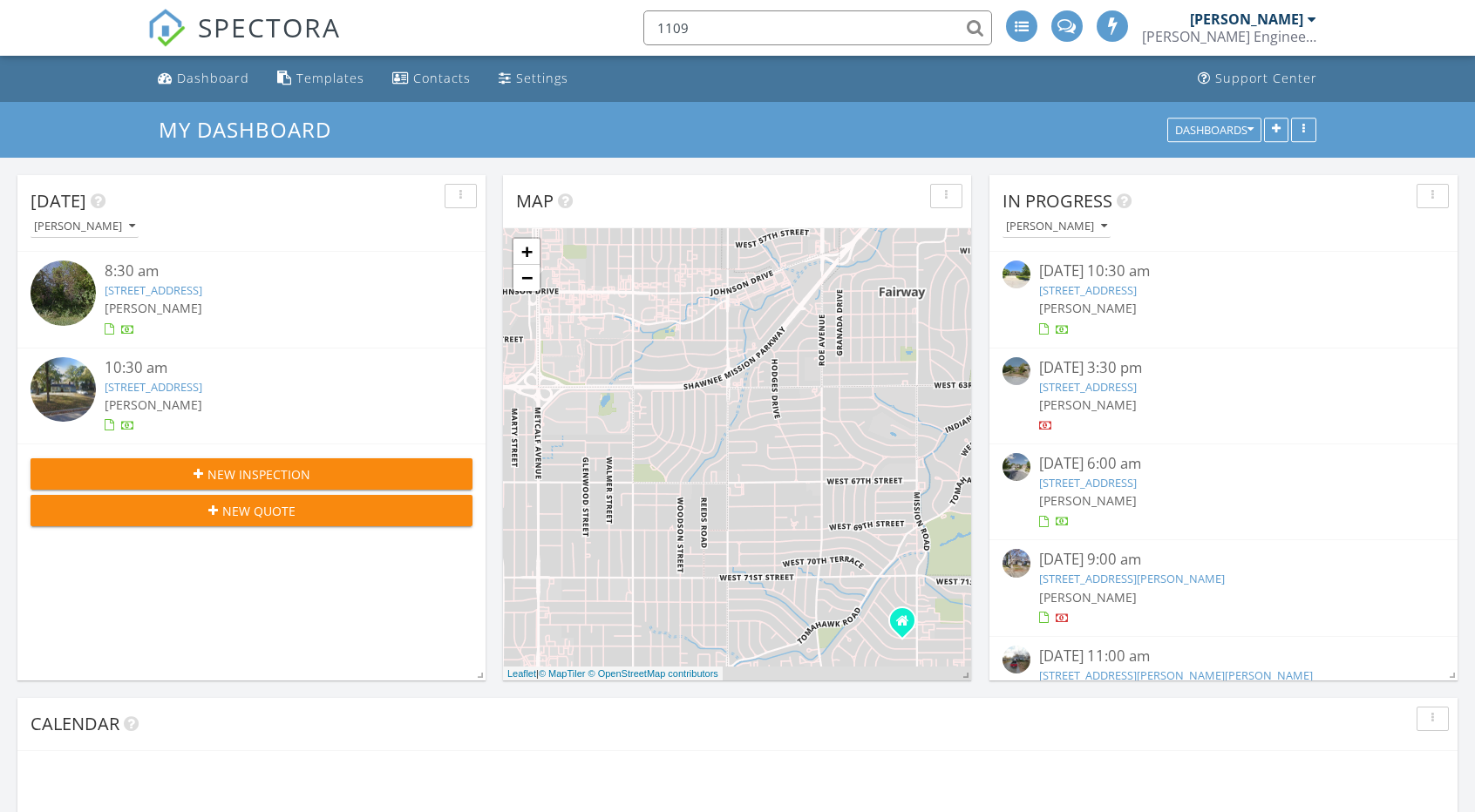
scroll to position [9, 9]
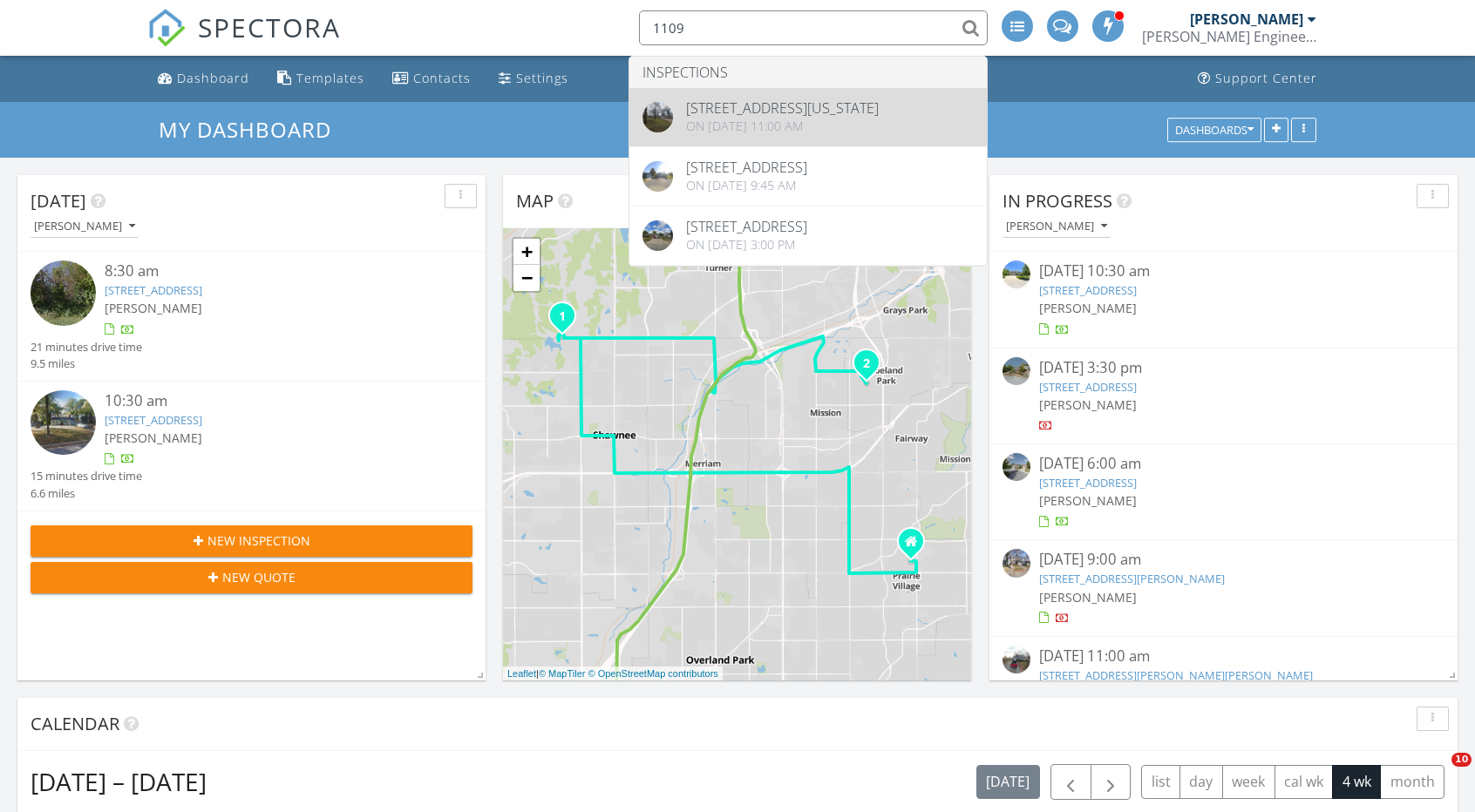
type input "1109"
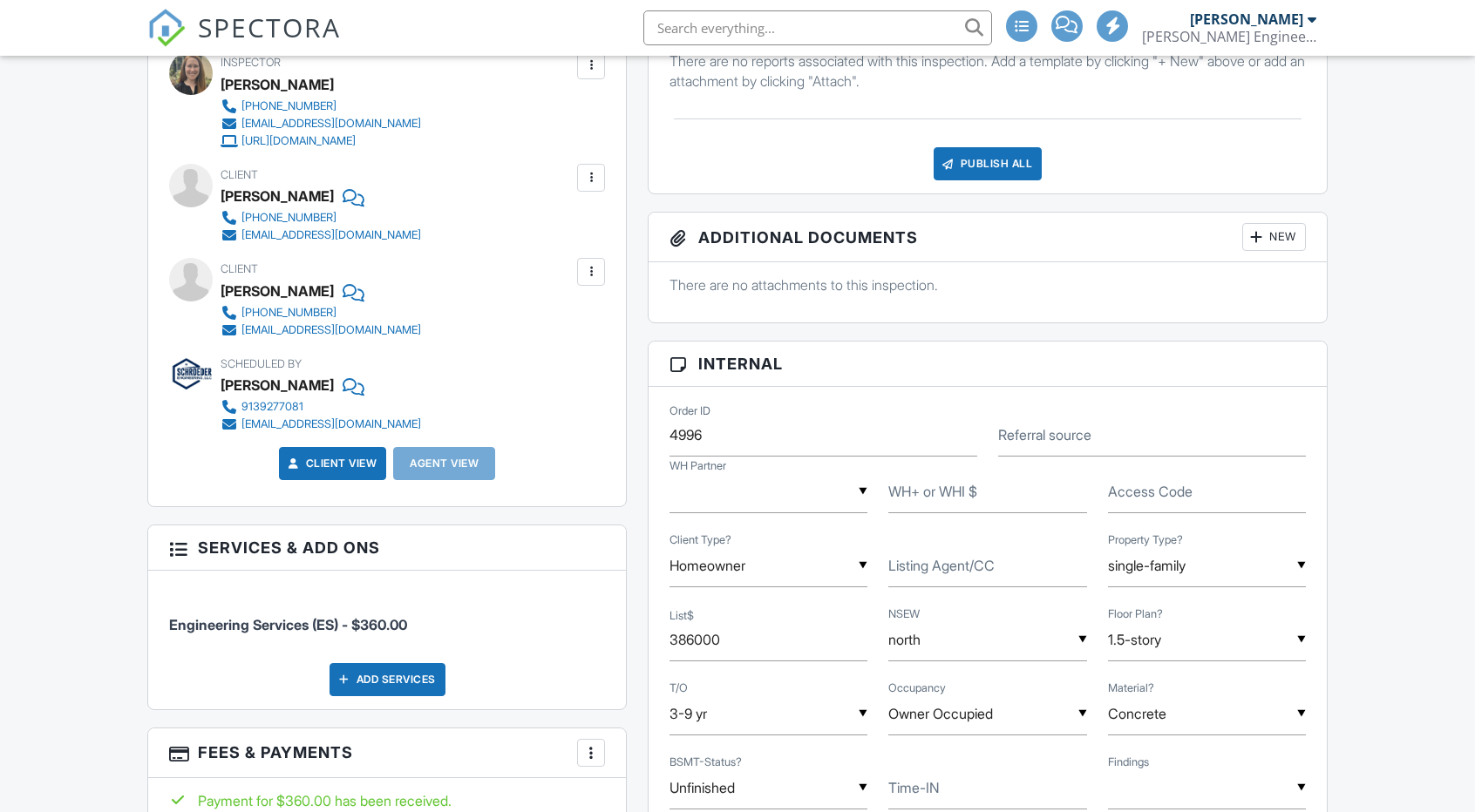
scroll to position [872, 0]
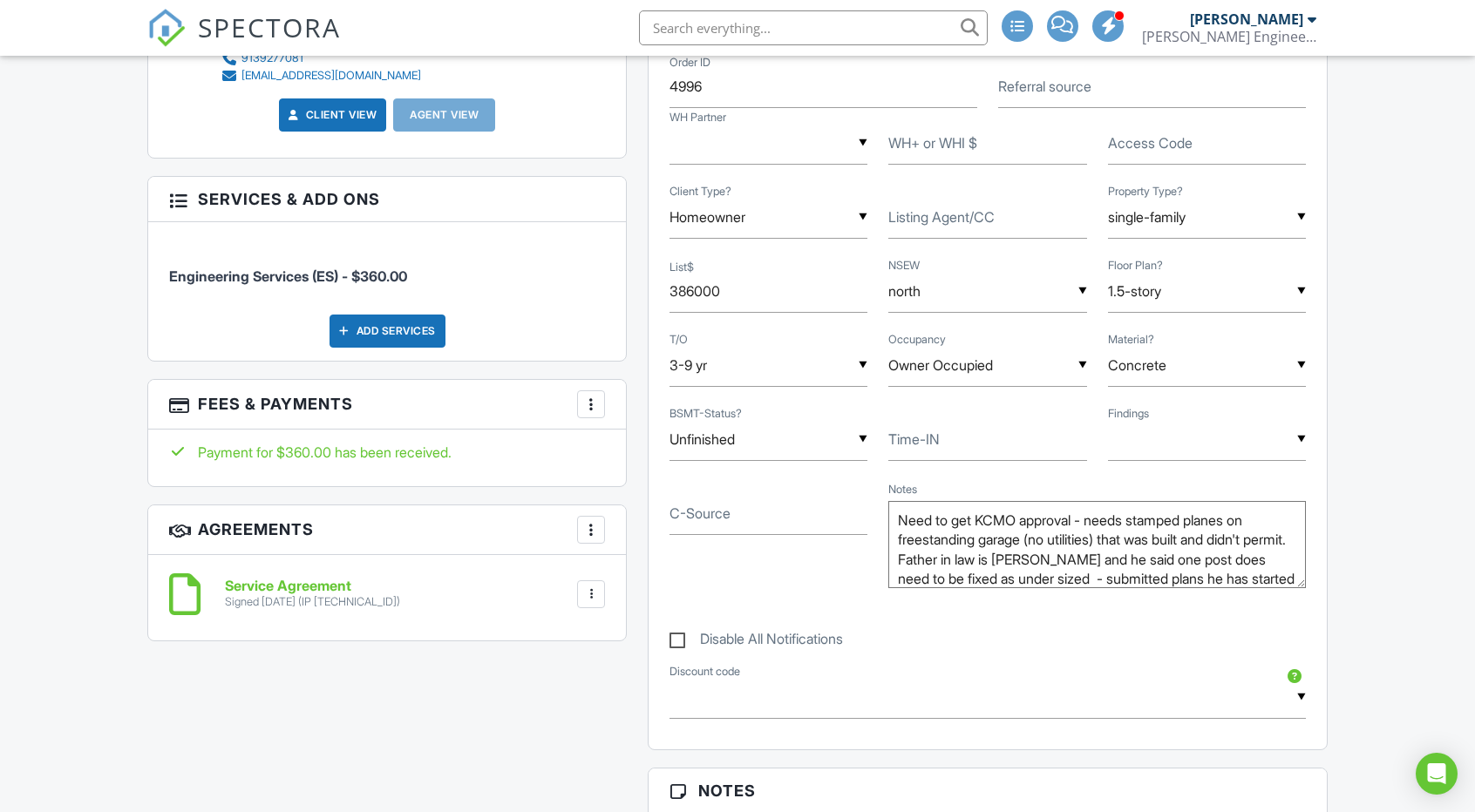
click at [582, 400] on div at bounding box center [591, 404] width 18 height 18
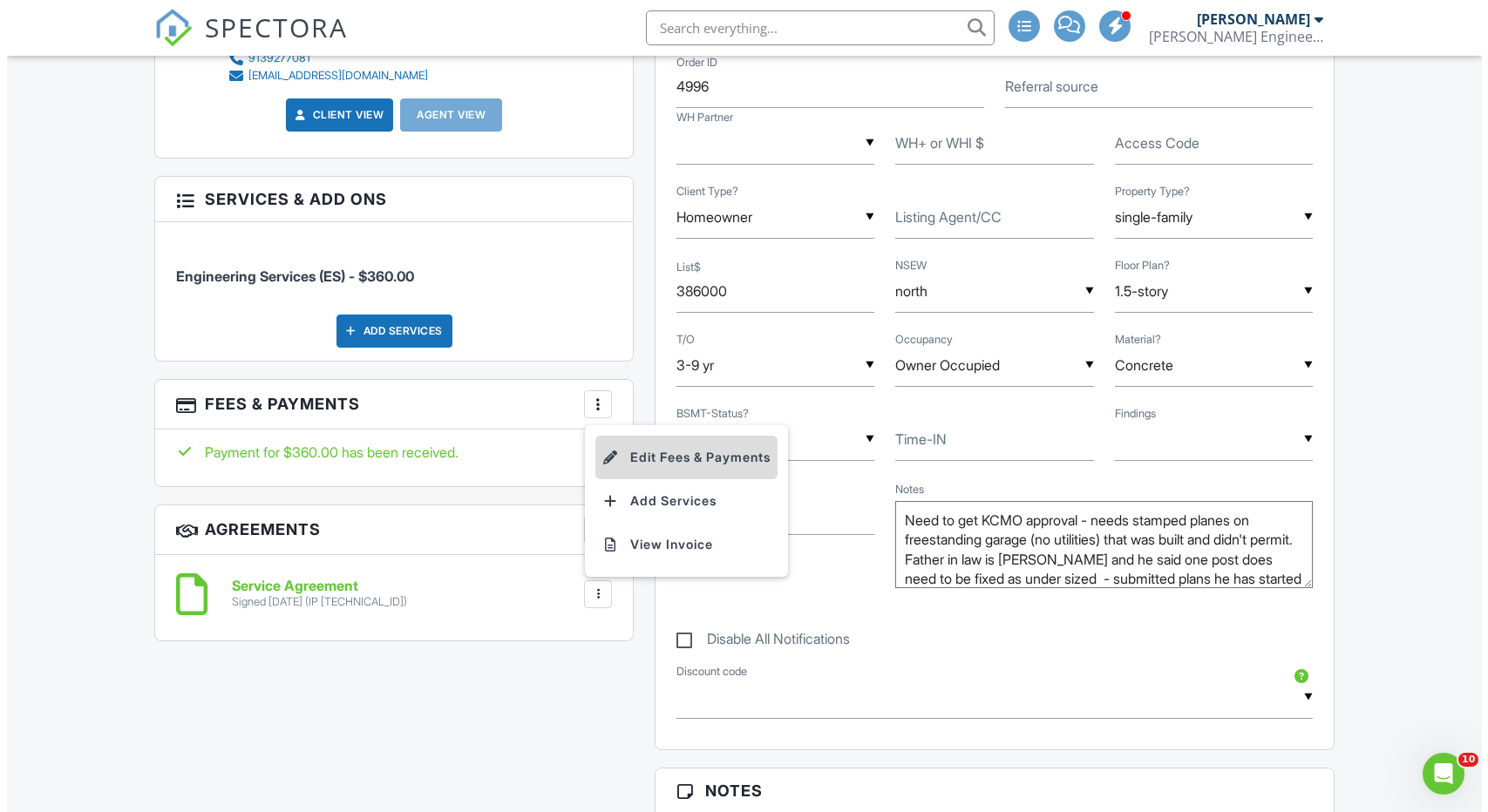
scroll to position [0, 0]
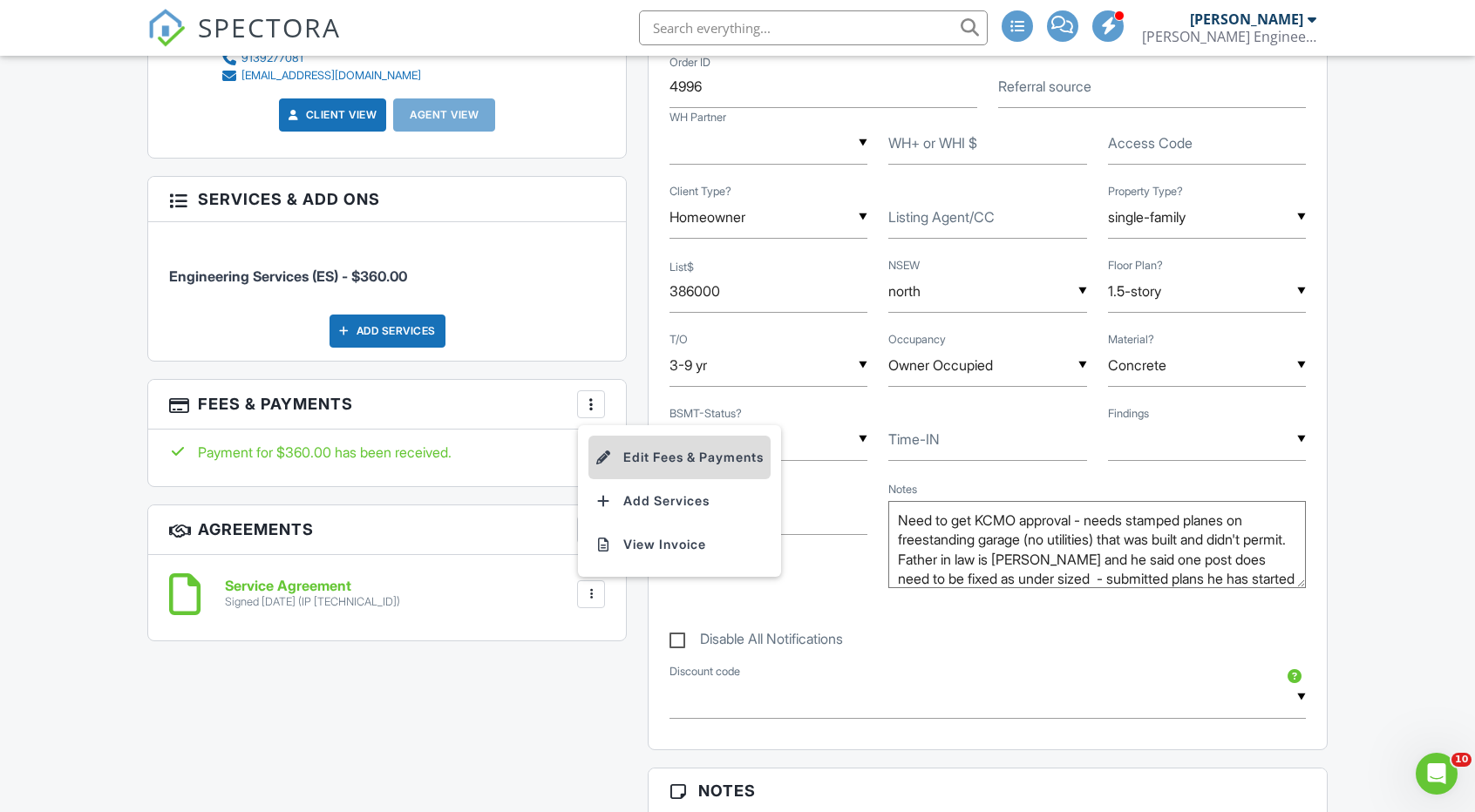
click at [639, 440] on li "Edit Fees & Payments" at bounding box center [679, 457] width 182 height 43
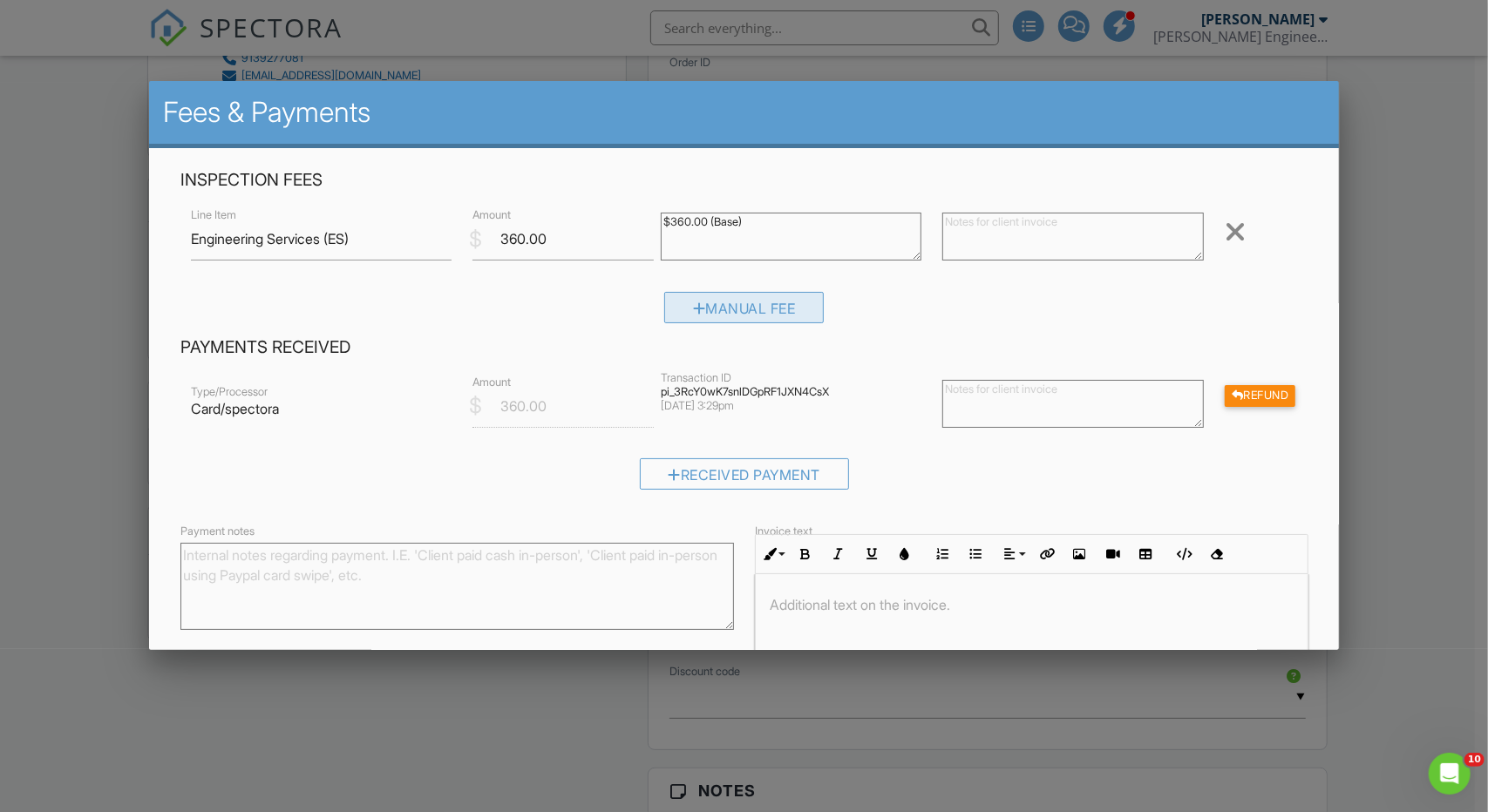
click at [794, 301] on div "Manual Fee" at bounding box center [744, 308] width 160 height 32
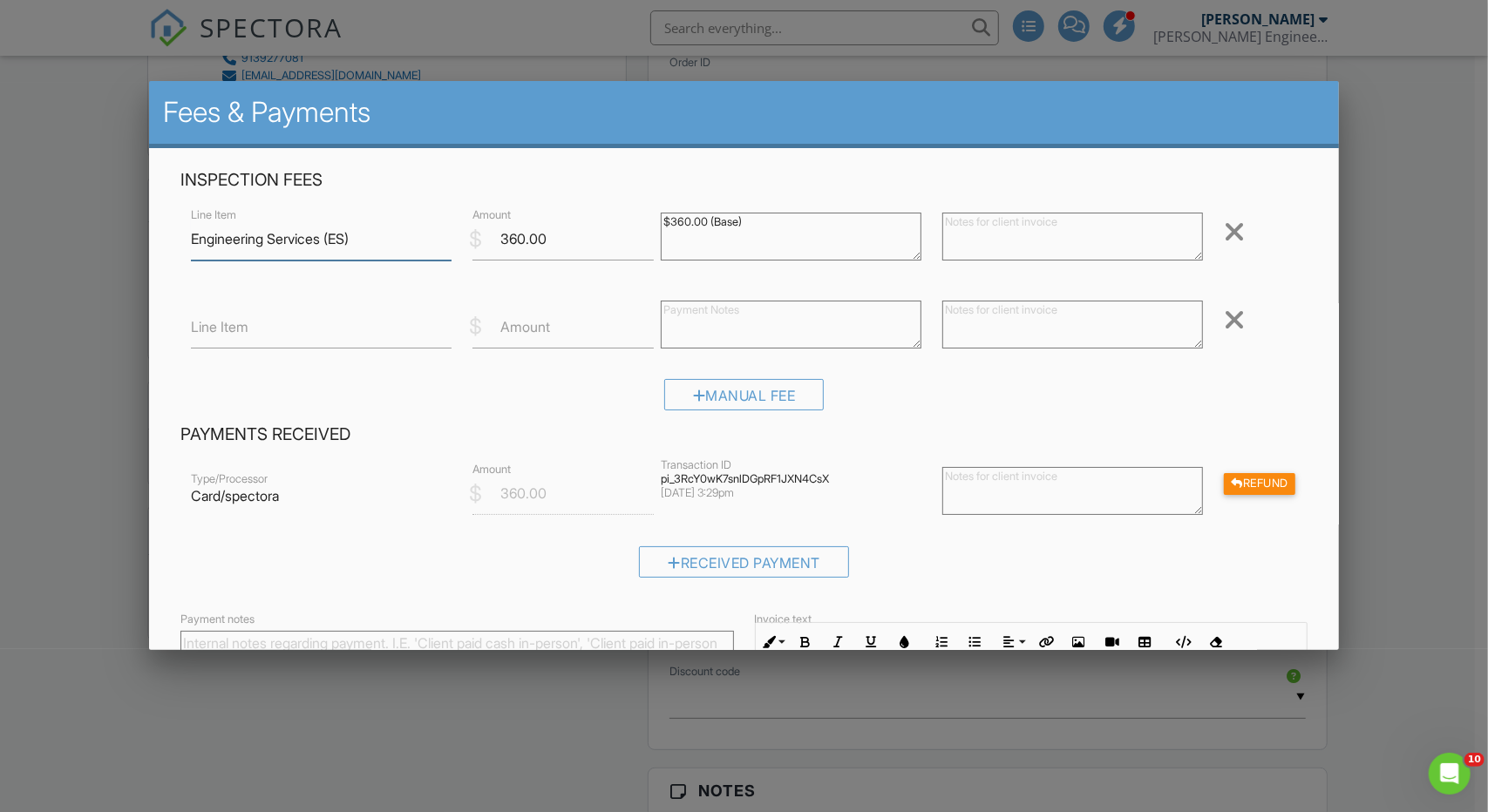
click at [304, 241] on input "Engineering Services (ES)" at bounding box center [322, 239] width 261 height 42
drag, startPoint x: 366, startPoint y: 236, endPoint x: 187, endPoint y: 231, distance: 179.1
click at [187, 229] on div "Line Item Engineering Services (ES)" at bounding box center [322, 239] width 282 height 42
click at [351, 334] on input "Line Item" at bounding box center [322, 327] width 261 height 42
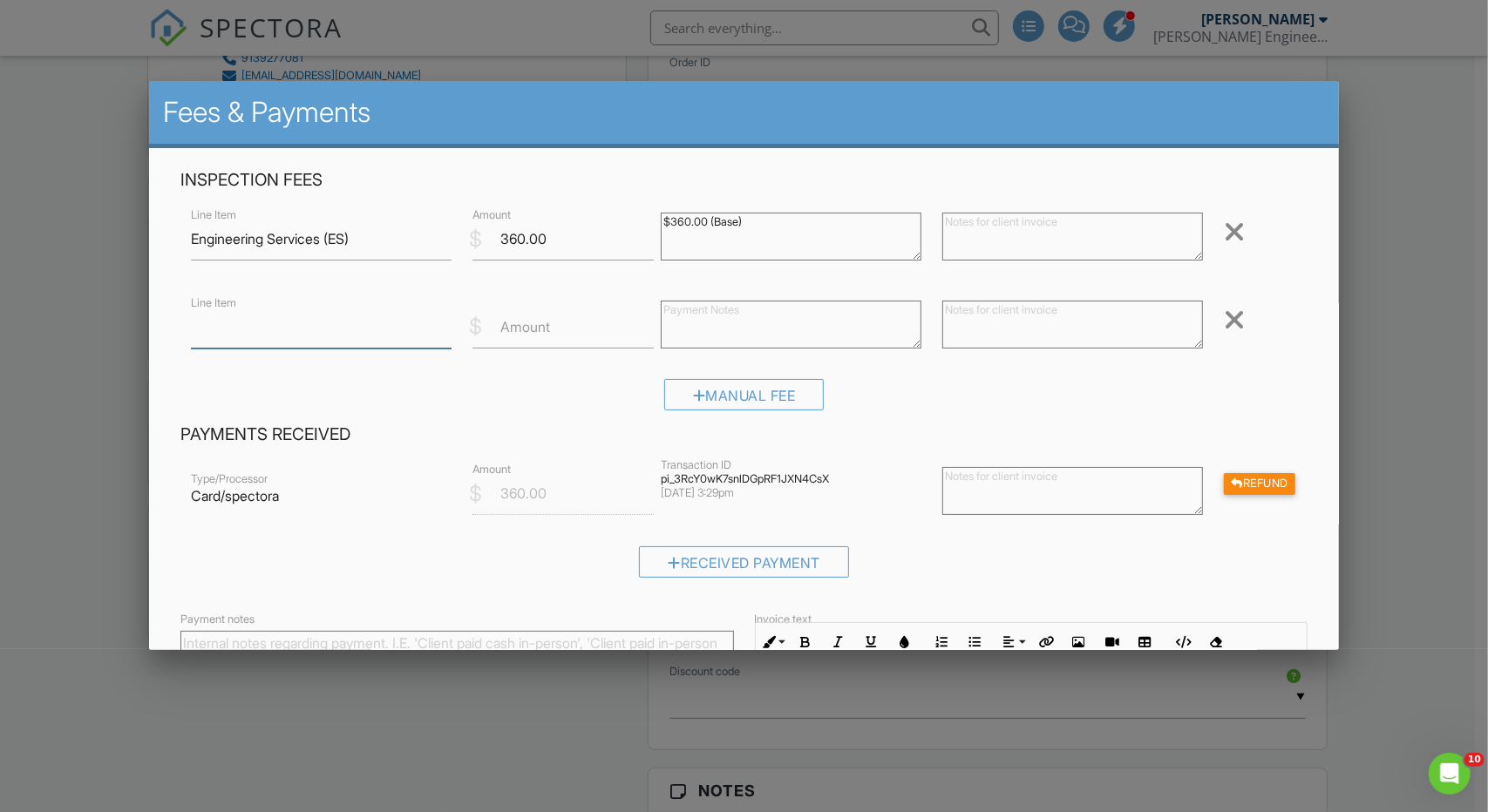
paste input "Engineering Services (ES)"
type input "Engineering Services (ES)"
click at [973, 203] on div "Inspection Fees Line Item Engineering Services (ES) $ Amount 360.00 $360.00 (Ba…" at bounding box center [744, 296] width 1149 height 255
click at [978, 218] on textarea at bounding box center [1073, 236] width 261 height 48
type textarea "Onsite consultation"
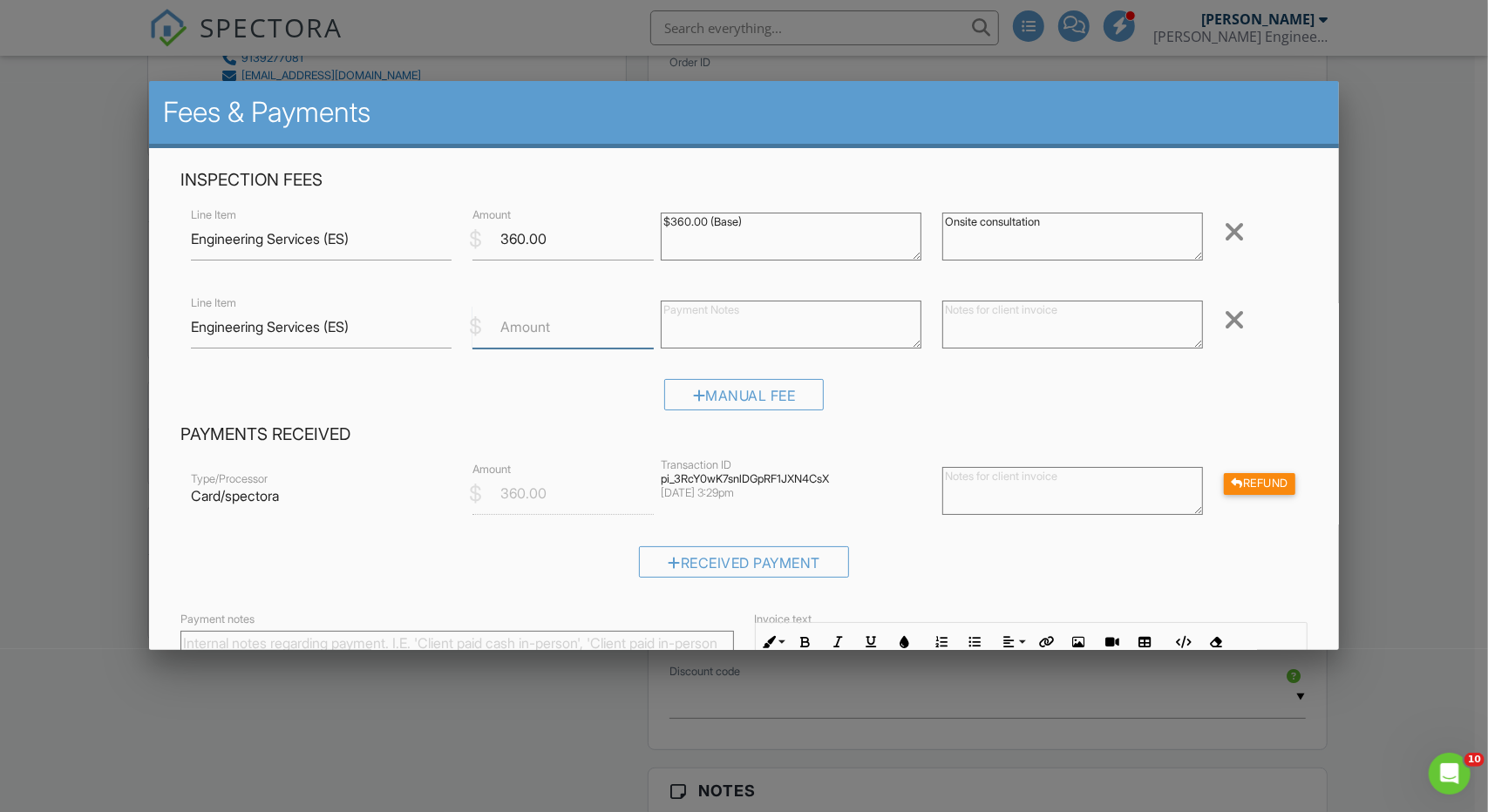
click at [527, 337] on input "Amount" at bounding box center [563, 327] width 181 height 42
type input "2000"
click at [1022, 307] on textarea at bounding box center [1073, 324] width 261 height 48
type textarea "Design deliverable"
click at [1097, 411] on div "Manual Fee" at bounding box center [744, 401] width 1129 height 44
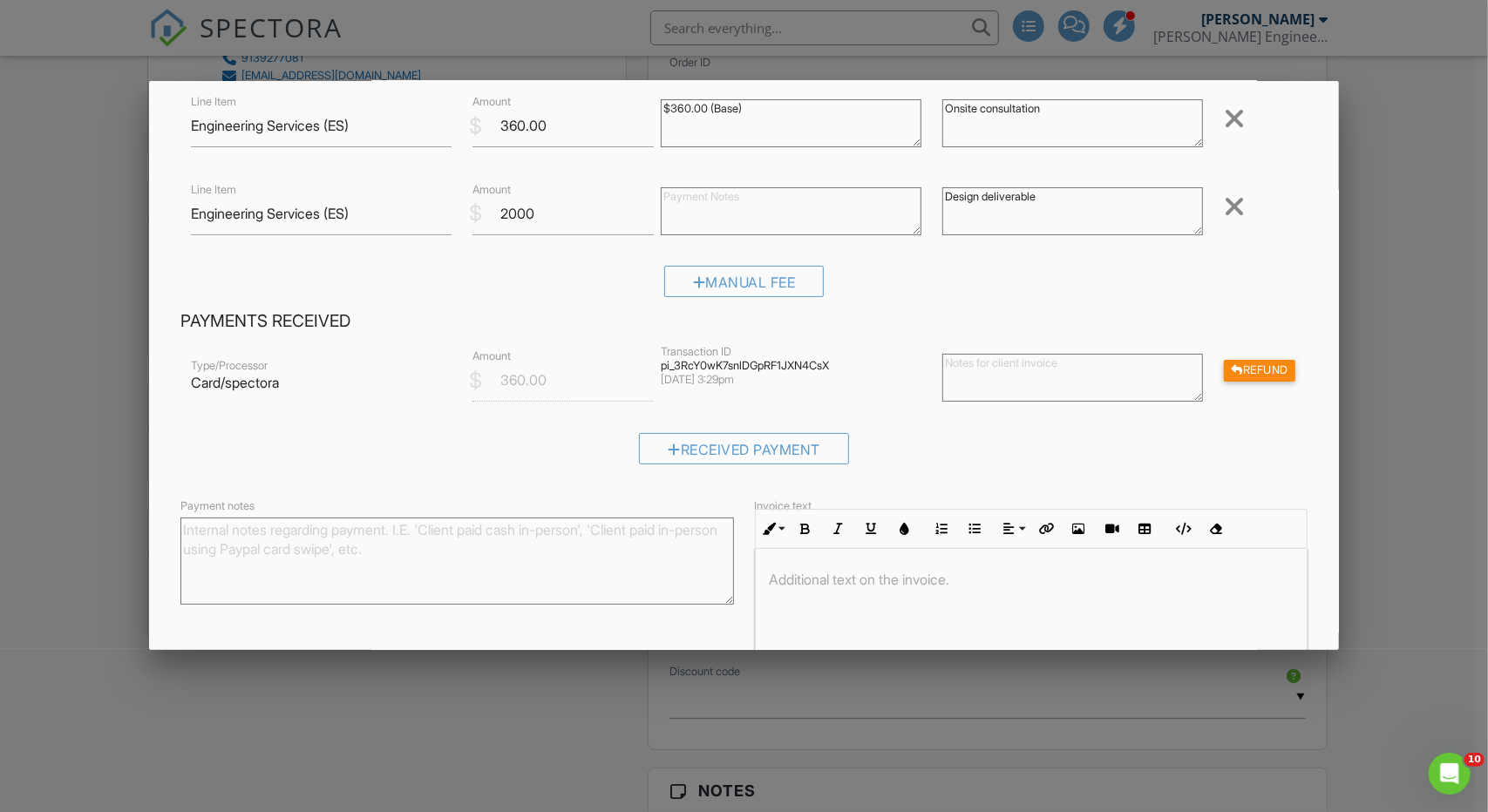
scroll to position [225, 0]
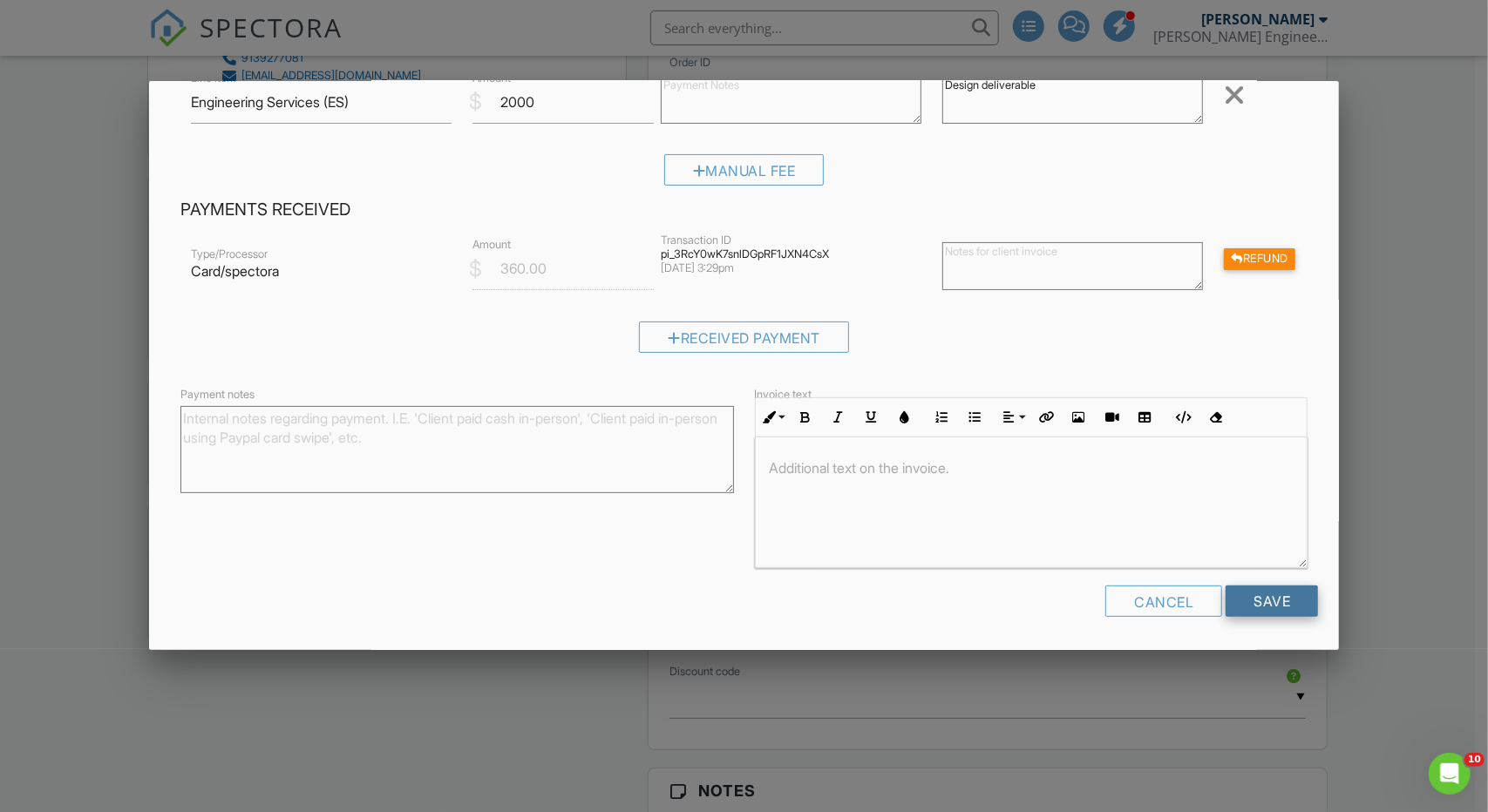
click at [1267, 601] on input "Save" at bounding box center [1271, 602] width 93 height 32
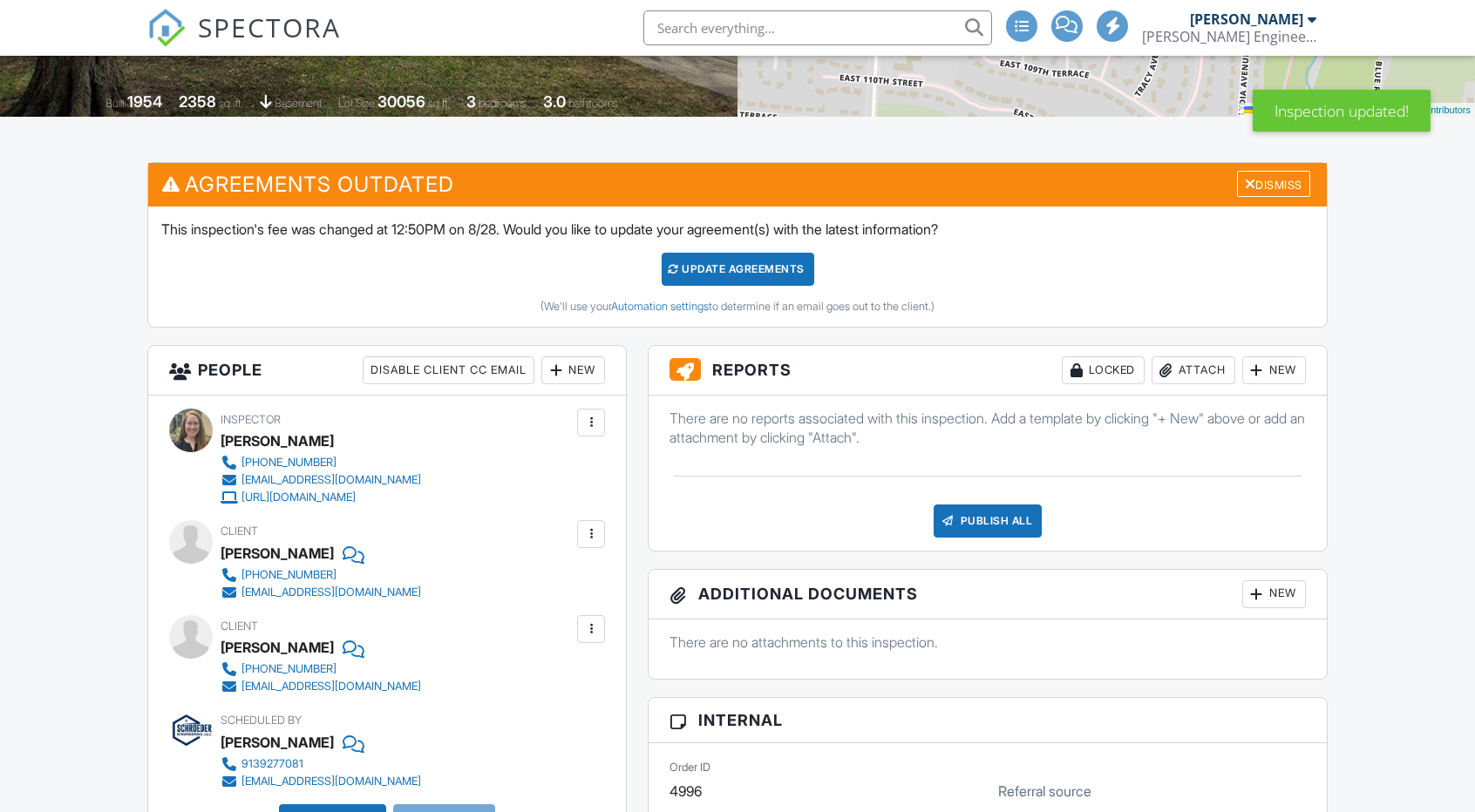
click at [1200, 358] on div "Attach" at bounding box center [1193, 371] width 84 height 28
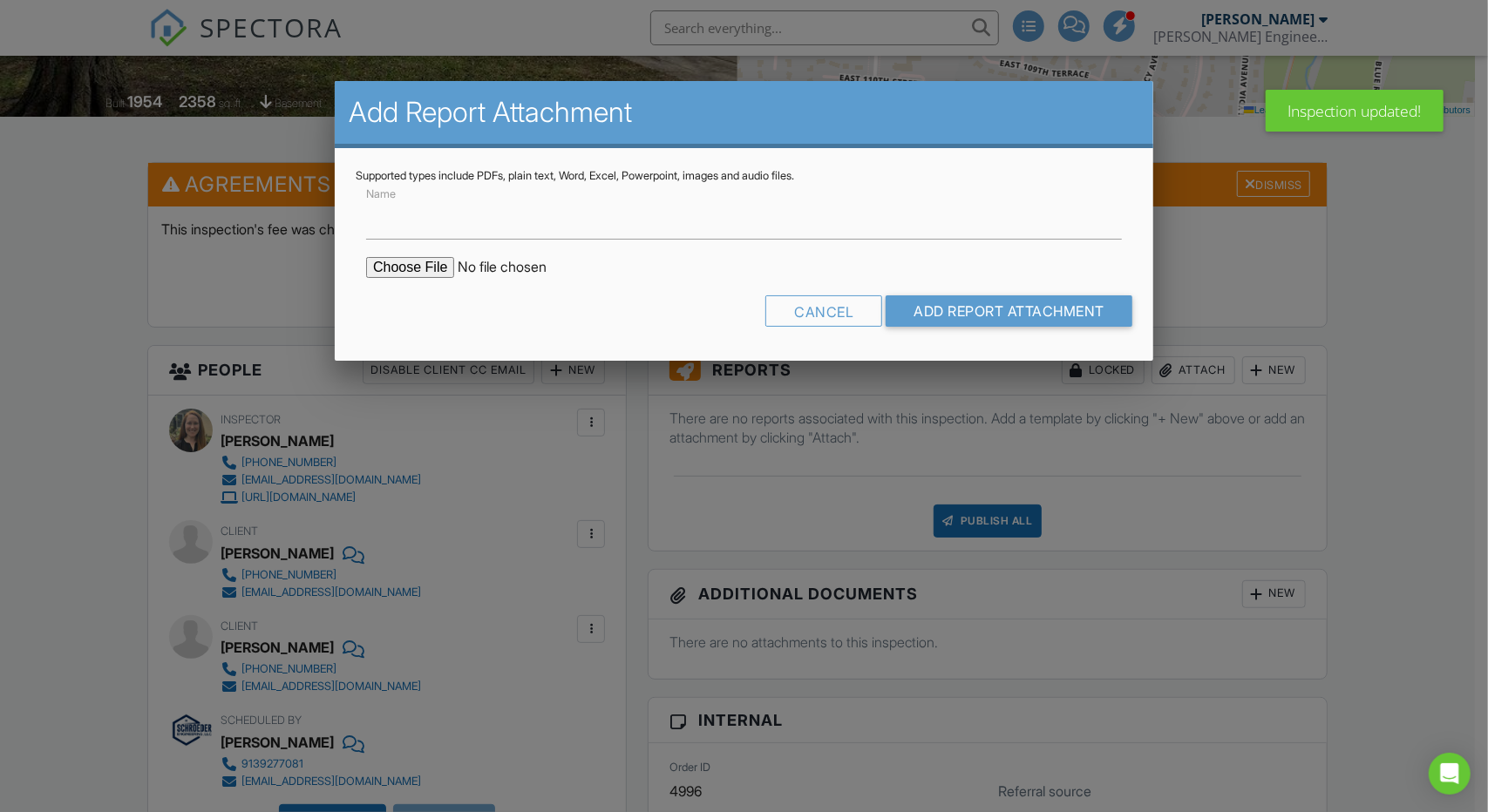
click at [426, 277] on input "file" at bounding box center [515, 268] width 296 height 21
type input "C:\fakepath\[STREET_ADDRESS][US_STATE] Cover Letter.pdf"
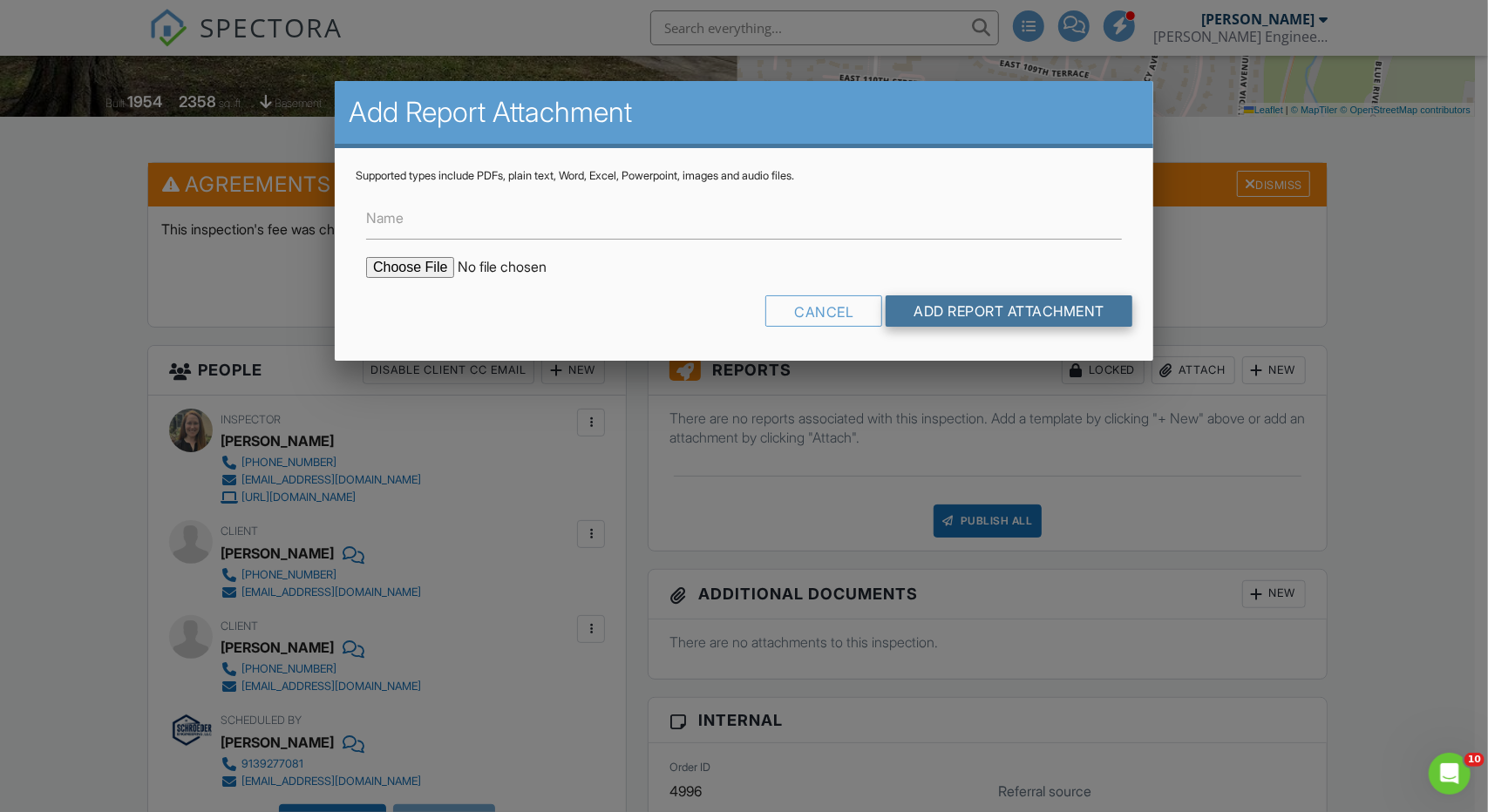
click at [958, 316] on input "Add Report Attachment" at bounding box center [1009, 311] width 247 height 32
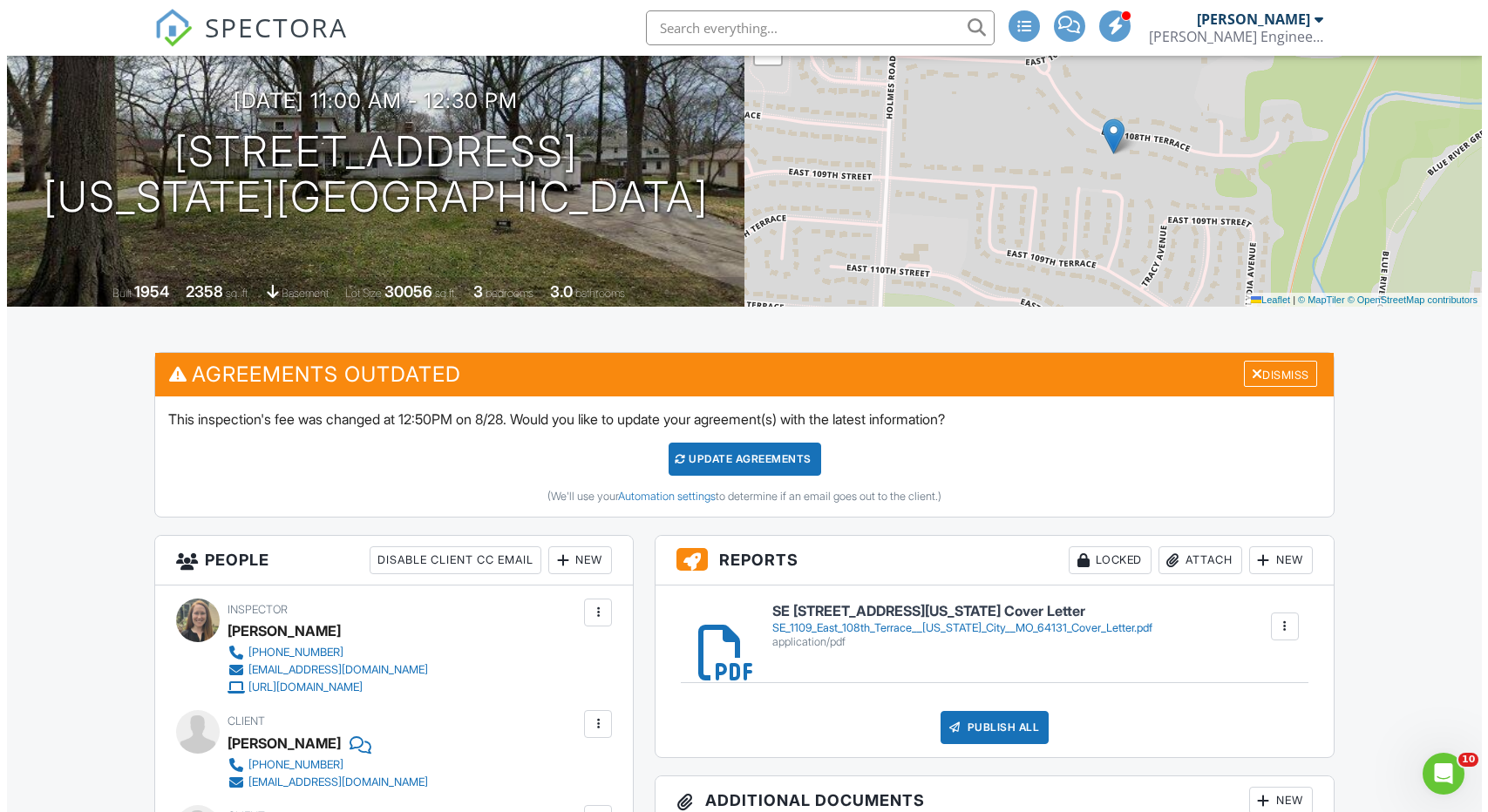
scroll to position [436, 0]
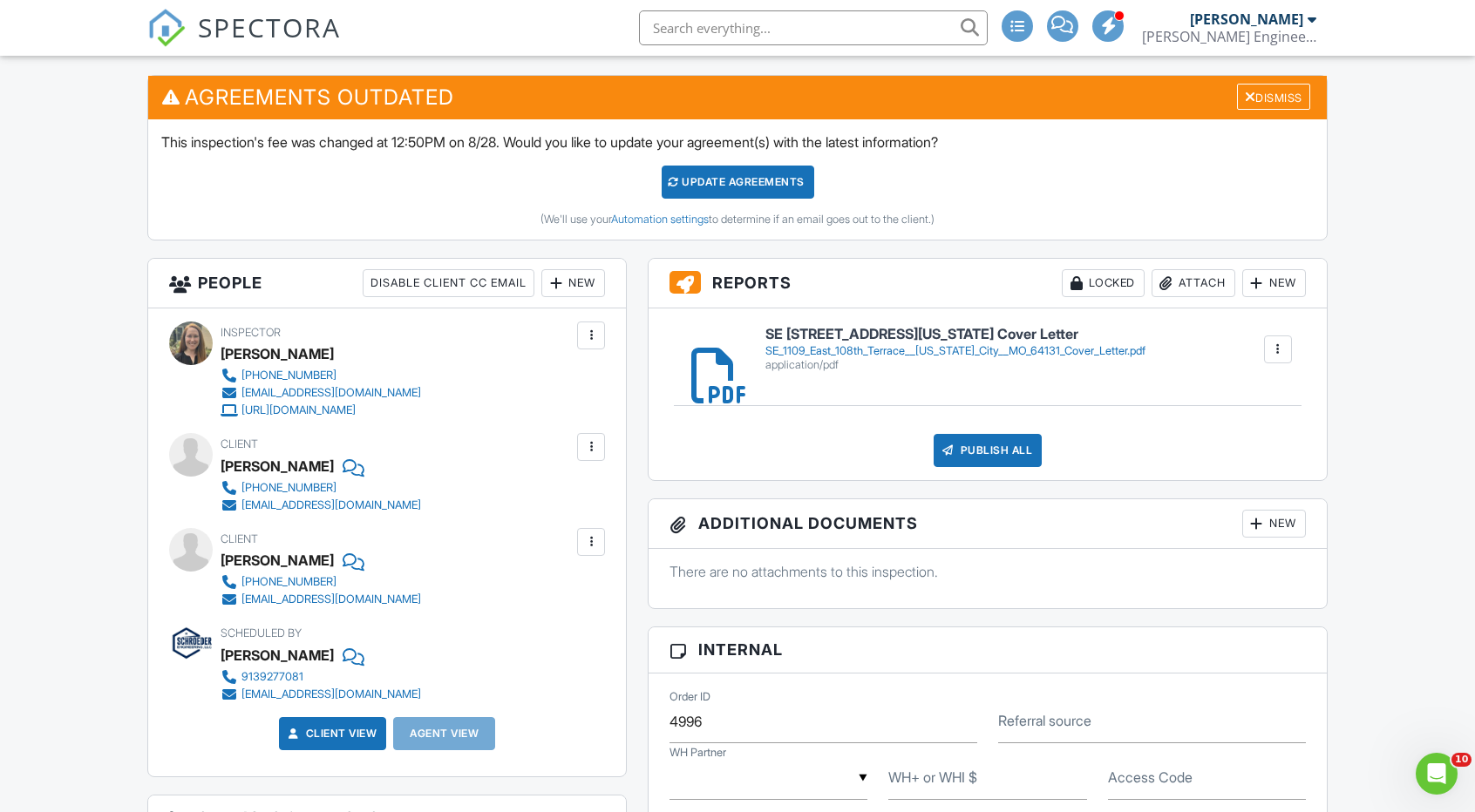
click at [1045, 327] on h6 "SE [STREET_ADDRESS][US_STATE] Cover Letter" at bounding box center [955, 335] width 380 height 16
click at [1194, 279] on div "Attach" at bounding box center [1193, 284] width 84 height 28
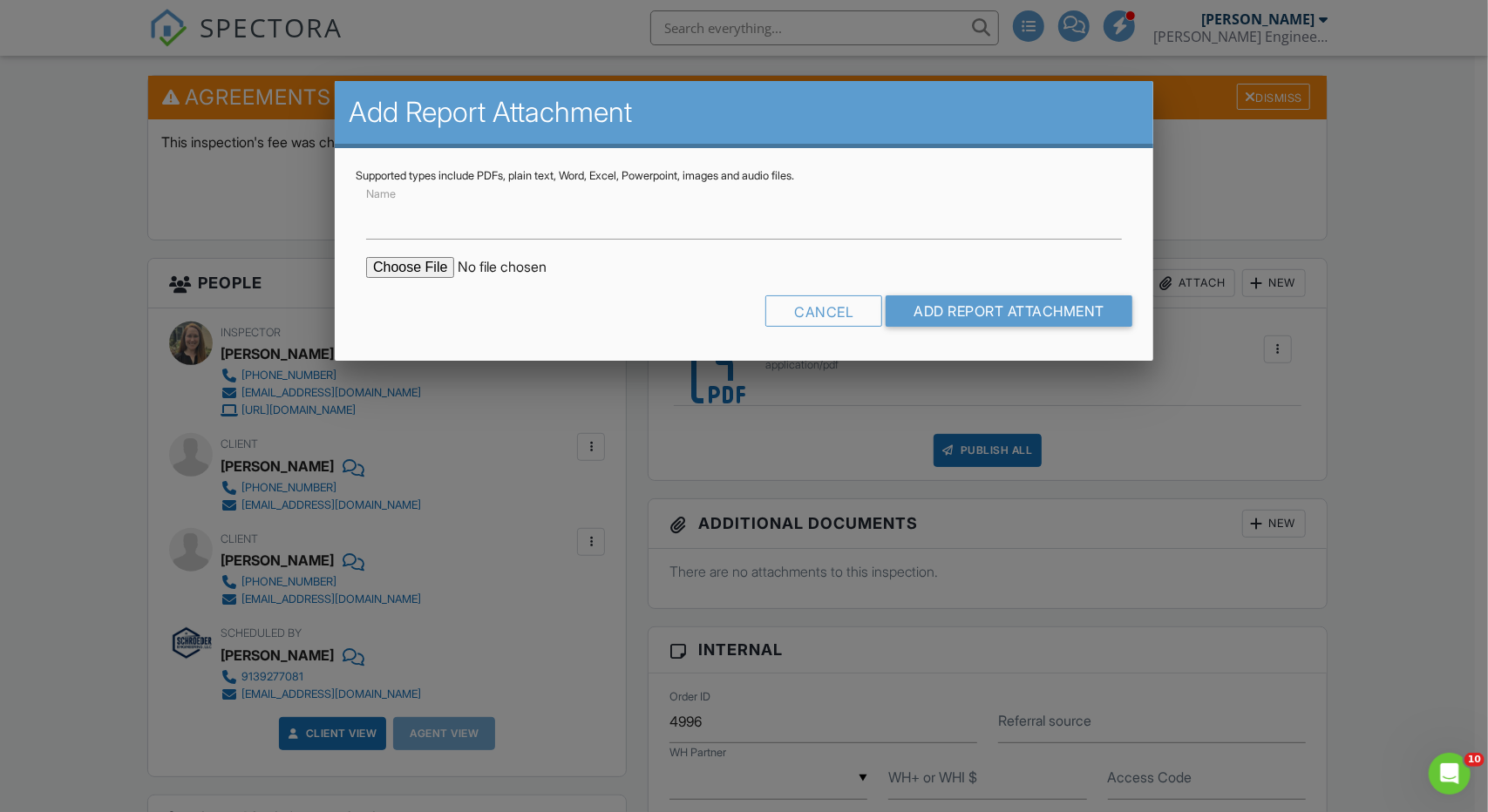
click at [426, 261] on input "file" at bounding box center [515, 268] width 296 height 21
type input "C:\fakepath\SE_1109 East 108th Terrace, Kansas City, MO 64131 Drawings.pdf"
click at [939, 308] on input "Add Report Attachment" at bounding box center [1009, 311] width 247 height 32
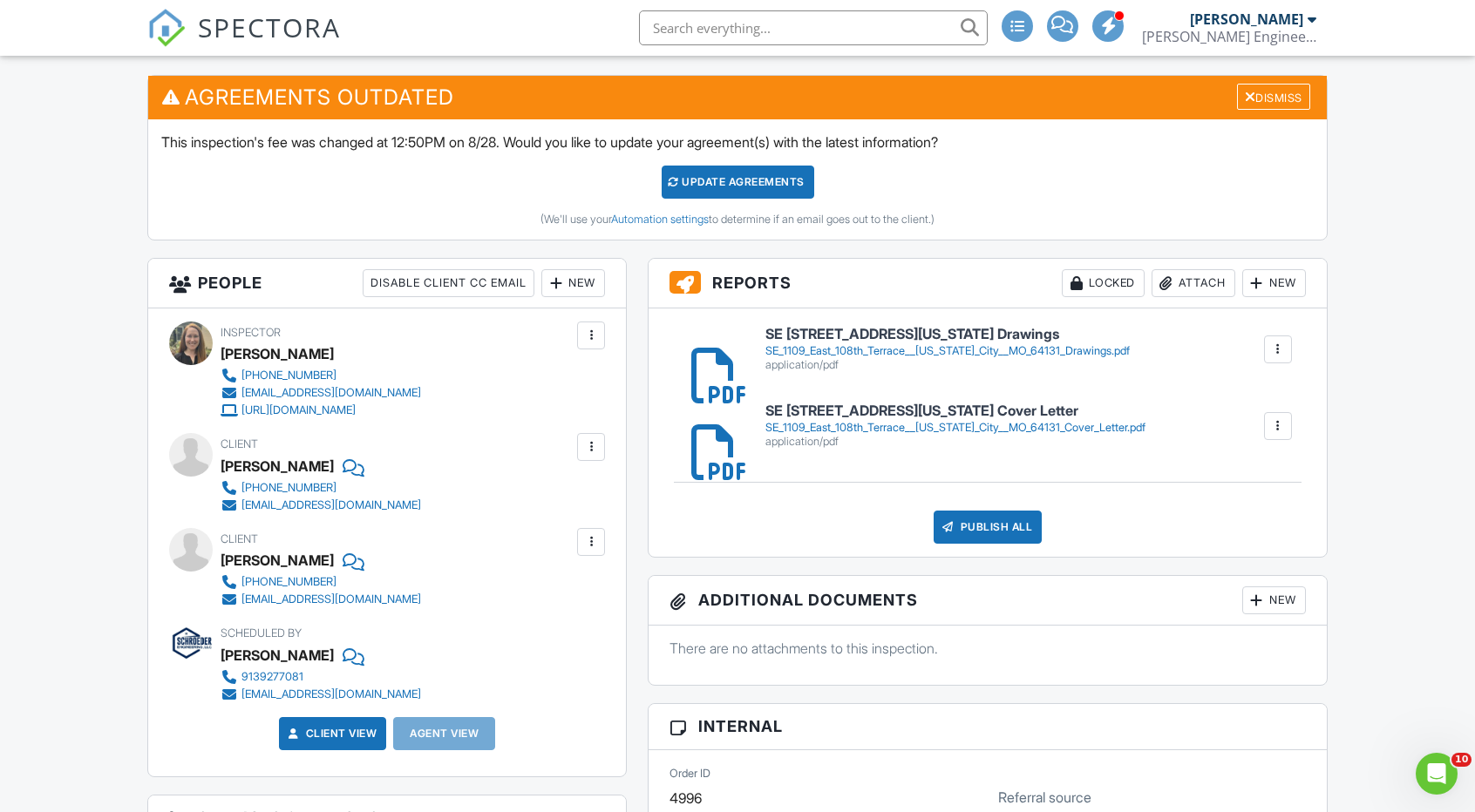
click at [961, 327] on h6 "SE [STREET_ADDRESS][US_STATE] Drawings" at bounding box center [948, 335] width 365 height 16
click at [1195, 285] on div "Attach" at bounding box center [1193, 284] width 84 height 28
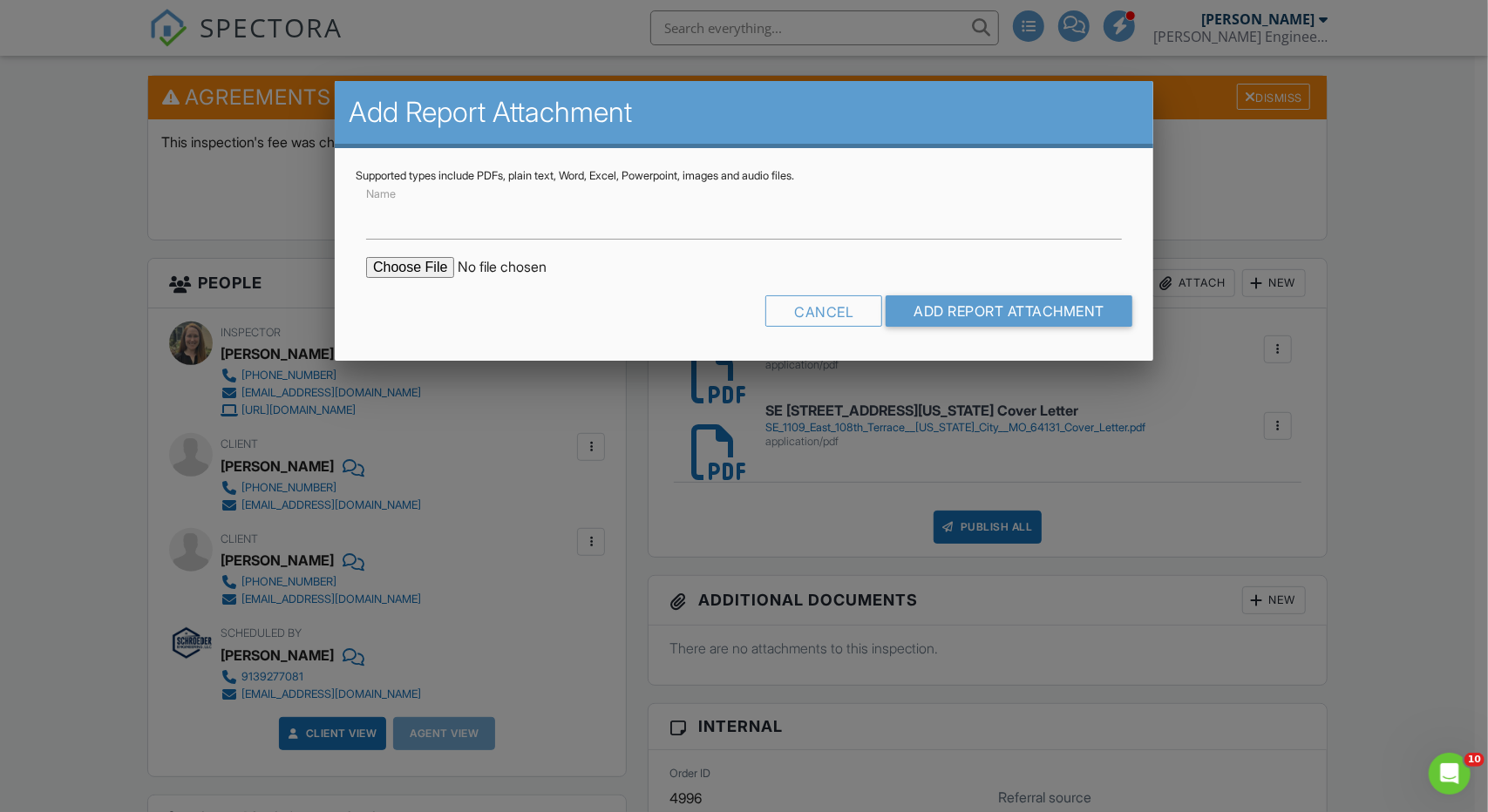
click at [426, 262] on input "file" at bounding box center [515, 268] width 296 height 21
type input "C:\fakepath\SE_1109 East 108th Terrace, Kansas City, MO 64131 Structural Calcul…"
click at [944, 311] on input "Add Report Attachment" at bounding box center [1009, 311] width 247 height 32
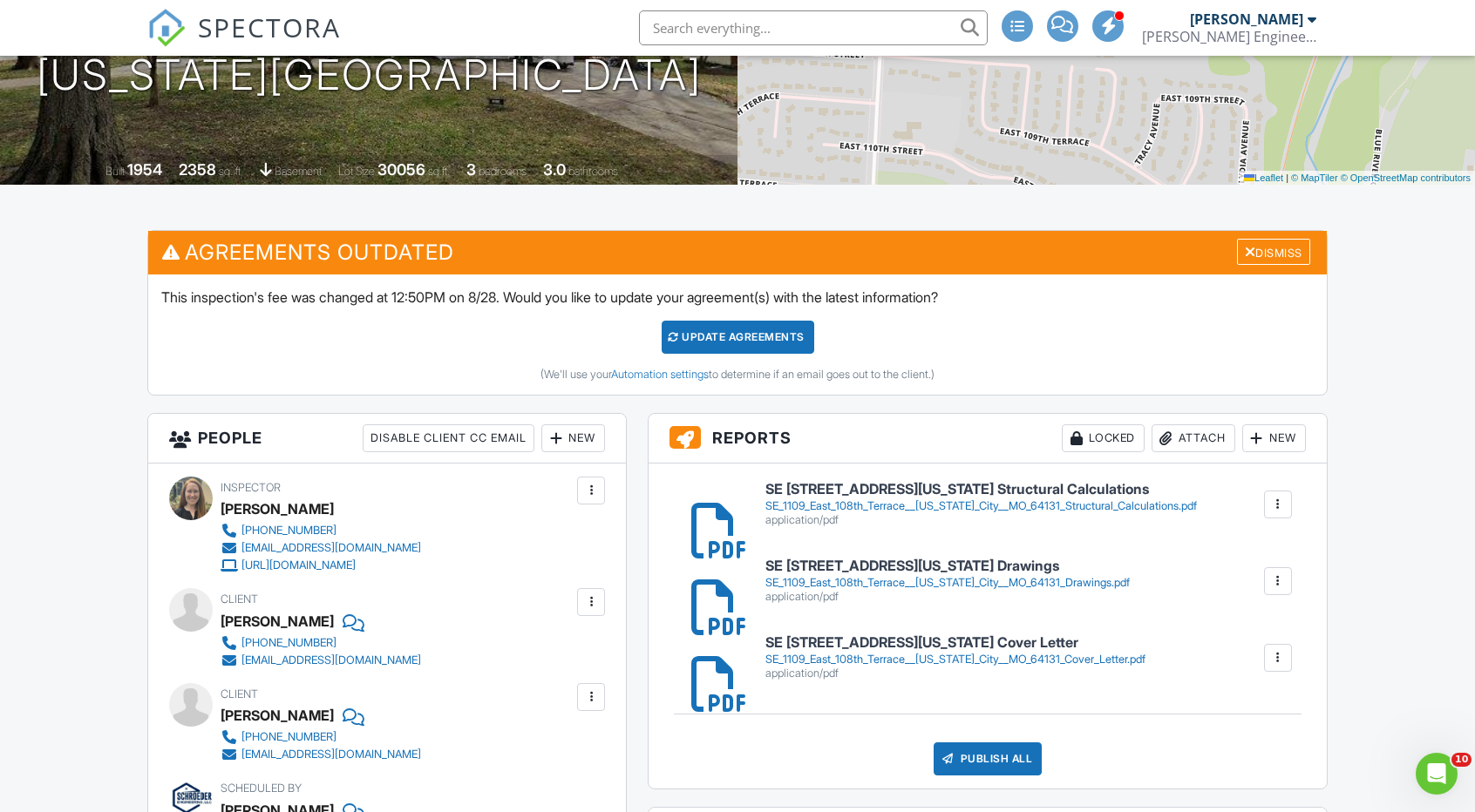
scroll to position [436, 0]
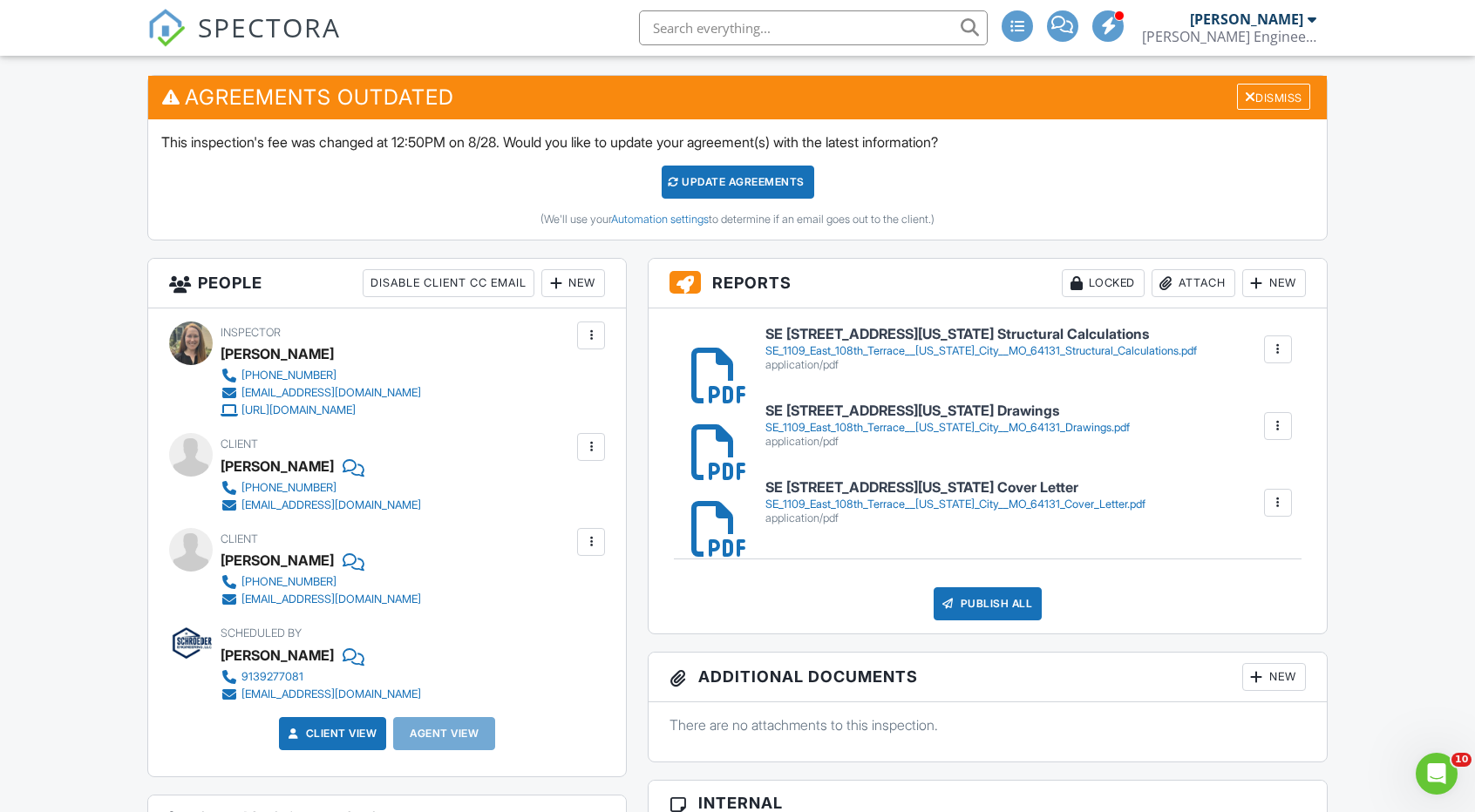
click at [1005, 421] on div "SE_1109_East_108th_Terrace__[US_STATE]_City__MO_64131_Drawings.pdf" at bounding box center [948, 428] width 365 height 14
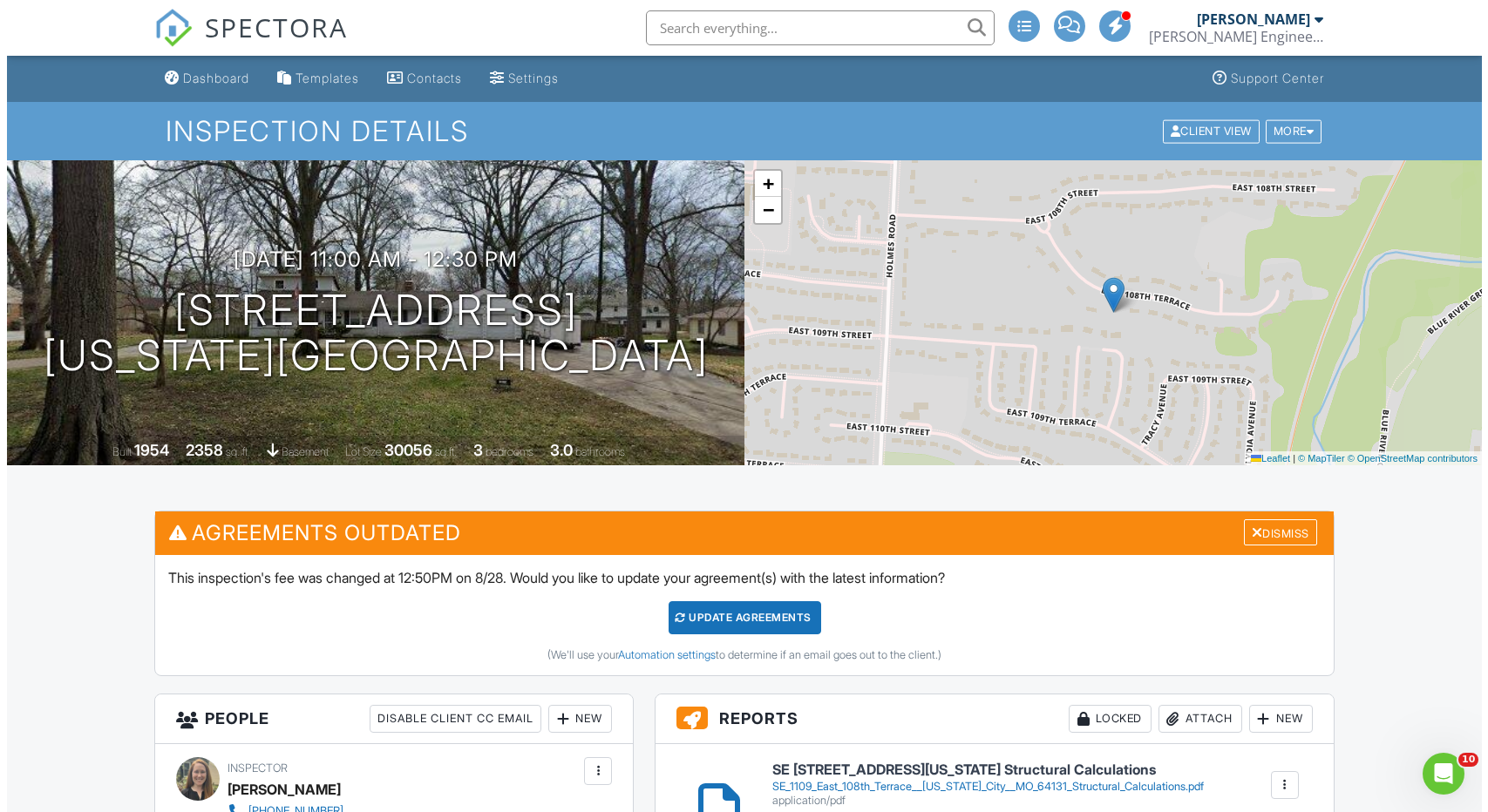
scroll to position [523, 0]
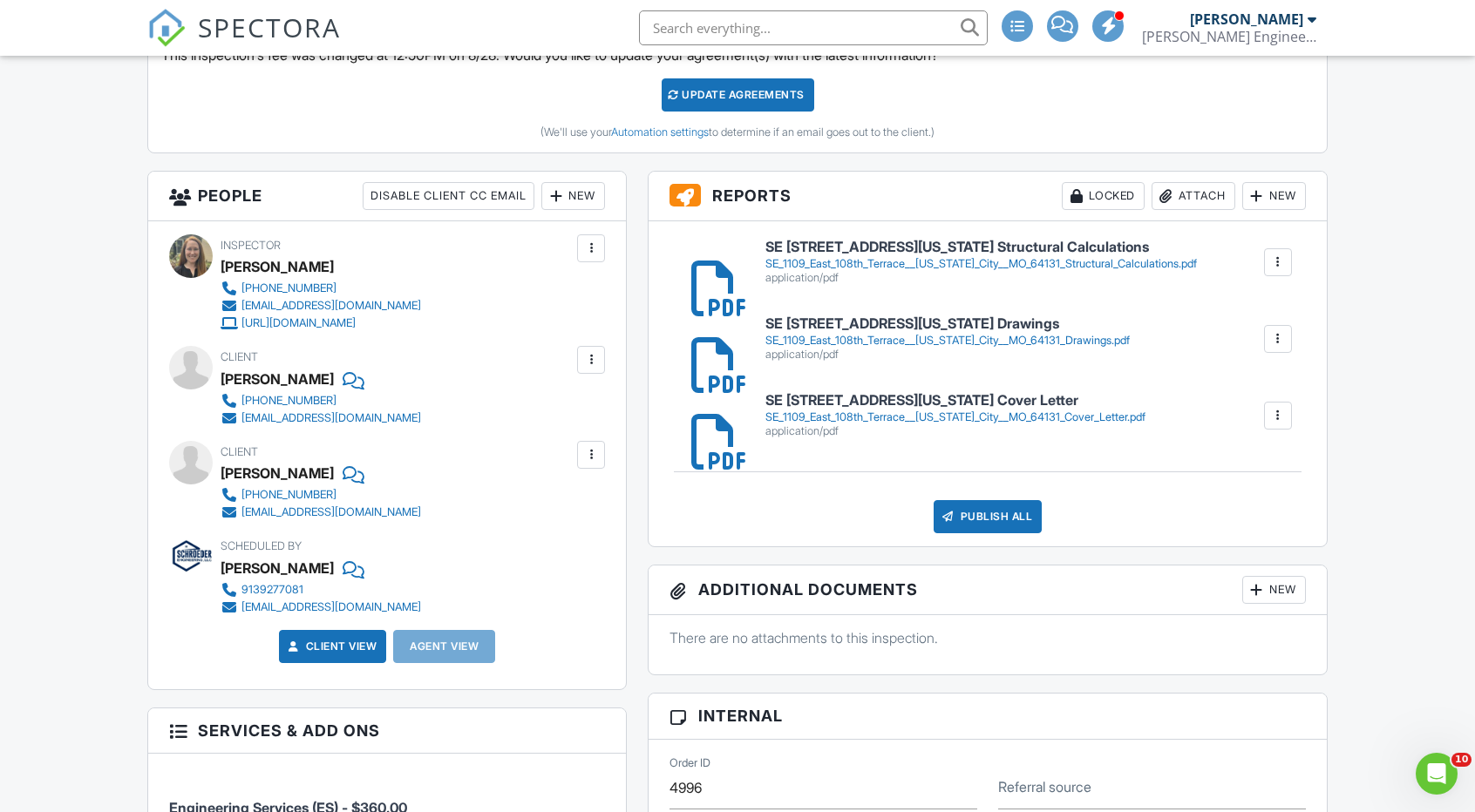
click at [989, 506] on div "Publish All" at bounding box center [989, 517] width 109 height 33
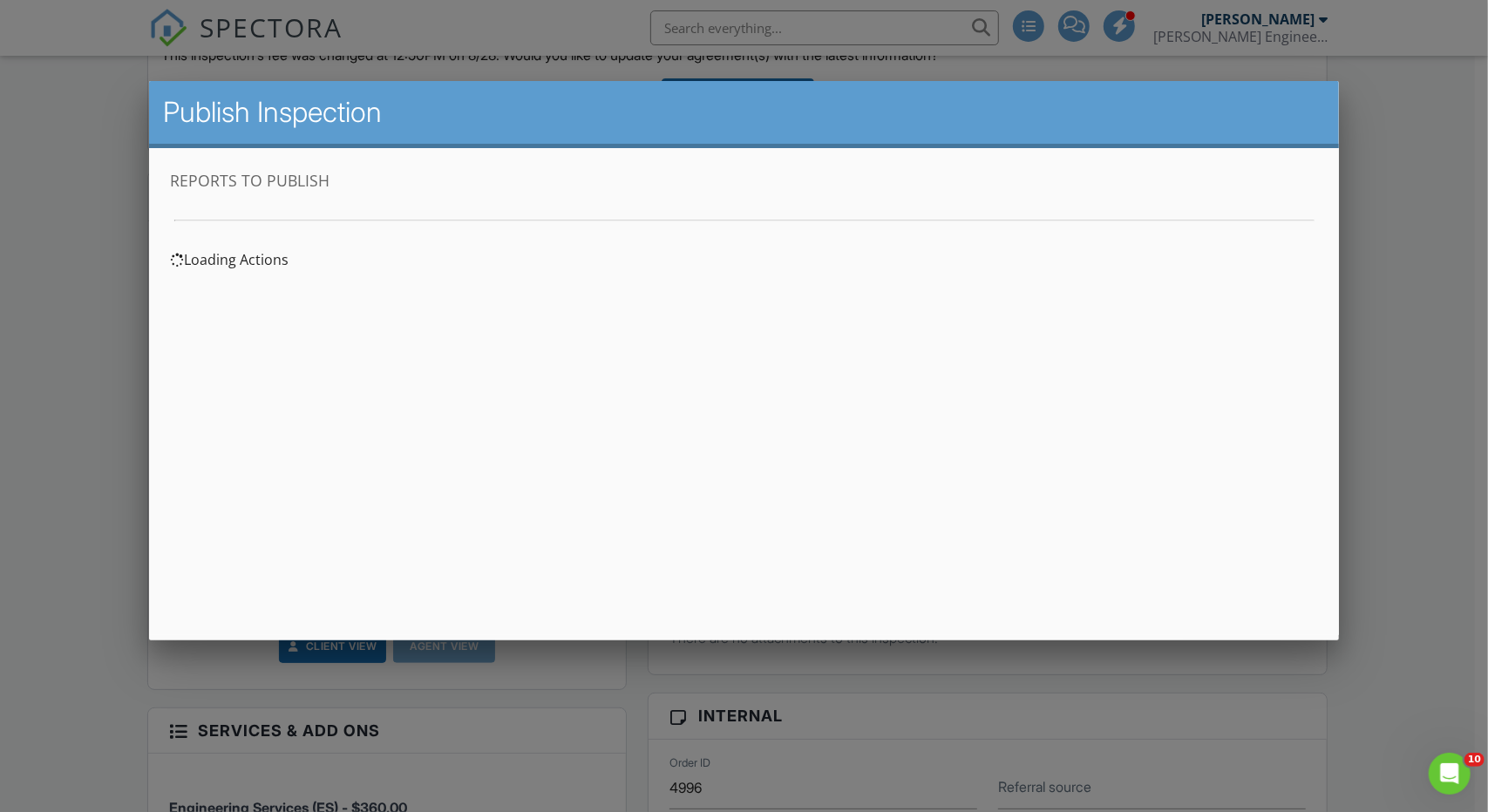
scroll to position [0, 0]
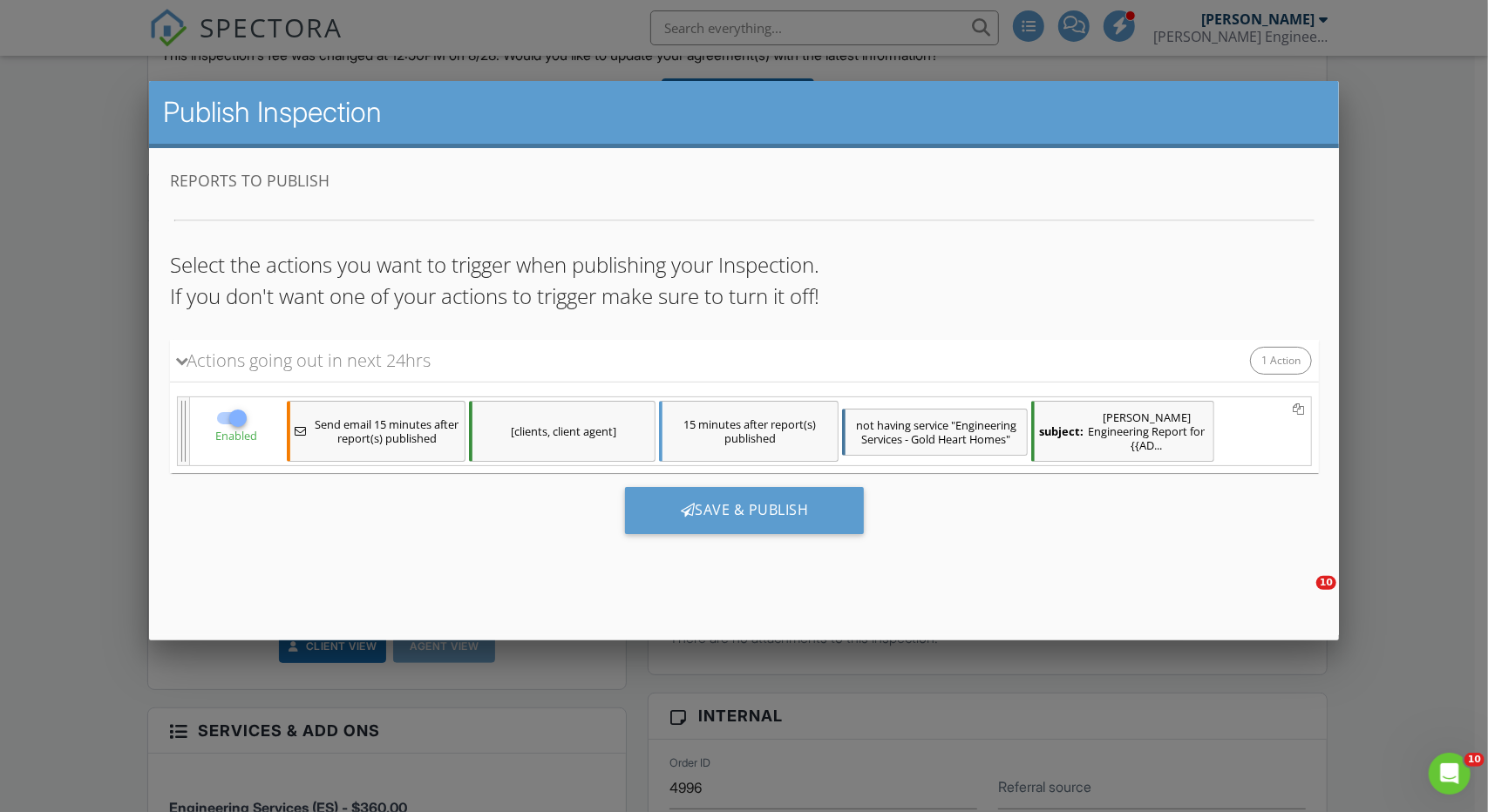
click at [711, 430] on div "15 minutes after report(s) published" at bounding box center [748, 431] width 180 height 61
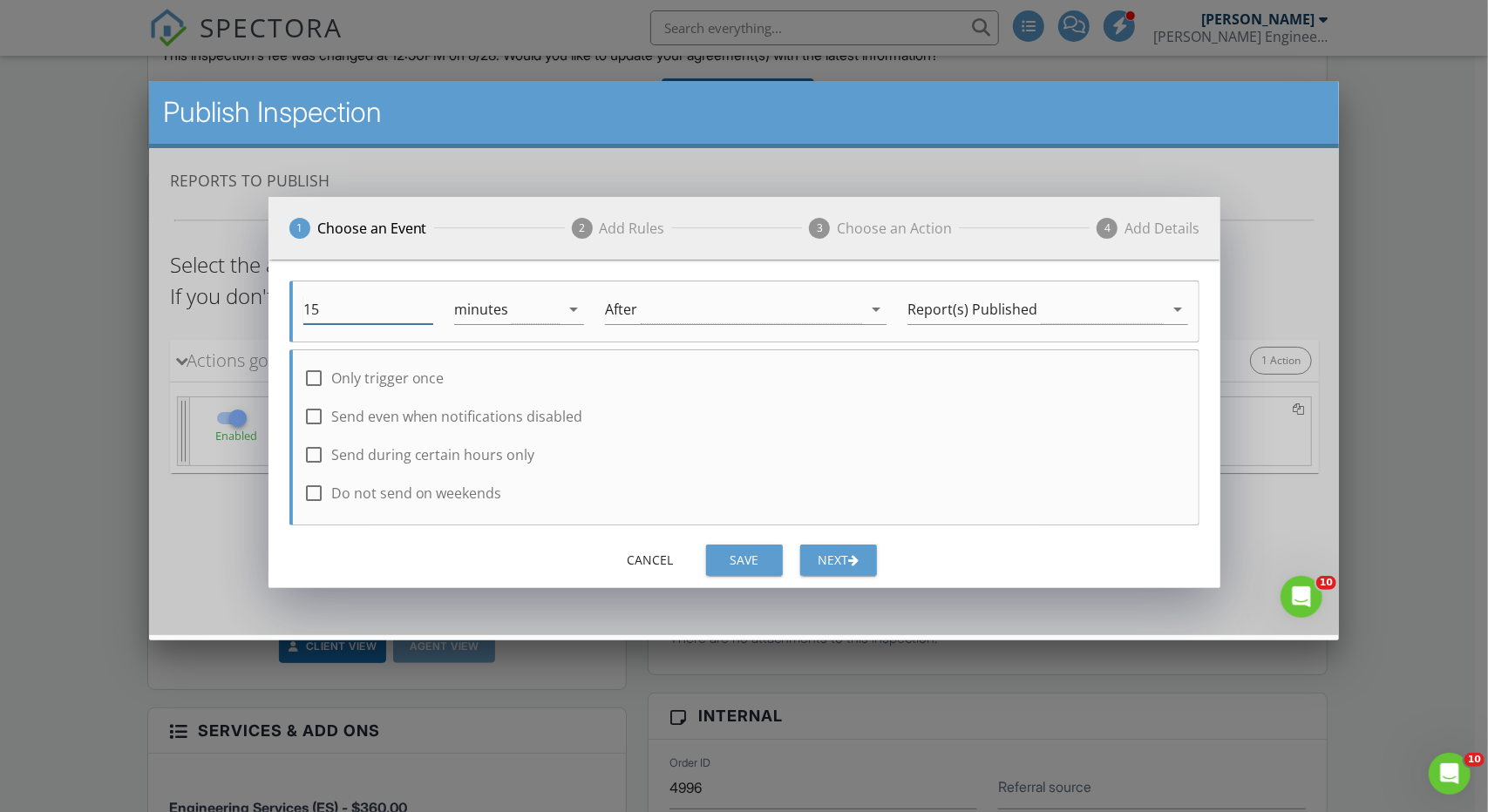
click at [337, 318] on input "15" at bounding box center [366, 309] width 130 height 29
type input "1"
click at [747, 547] on button "Save" at bounding box center [744, 561] width 77 height 32
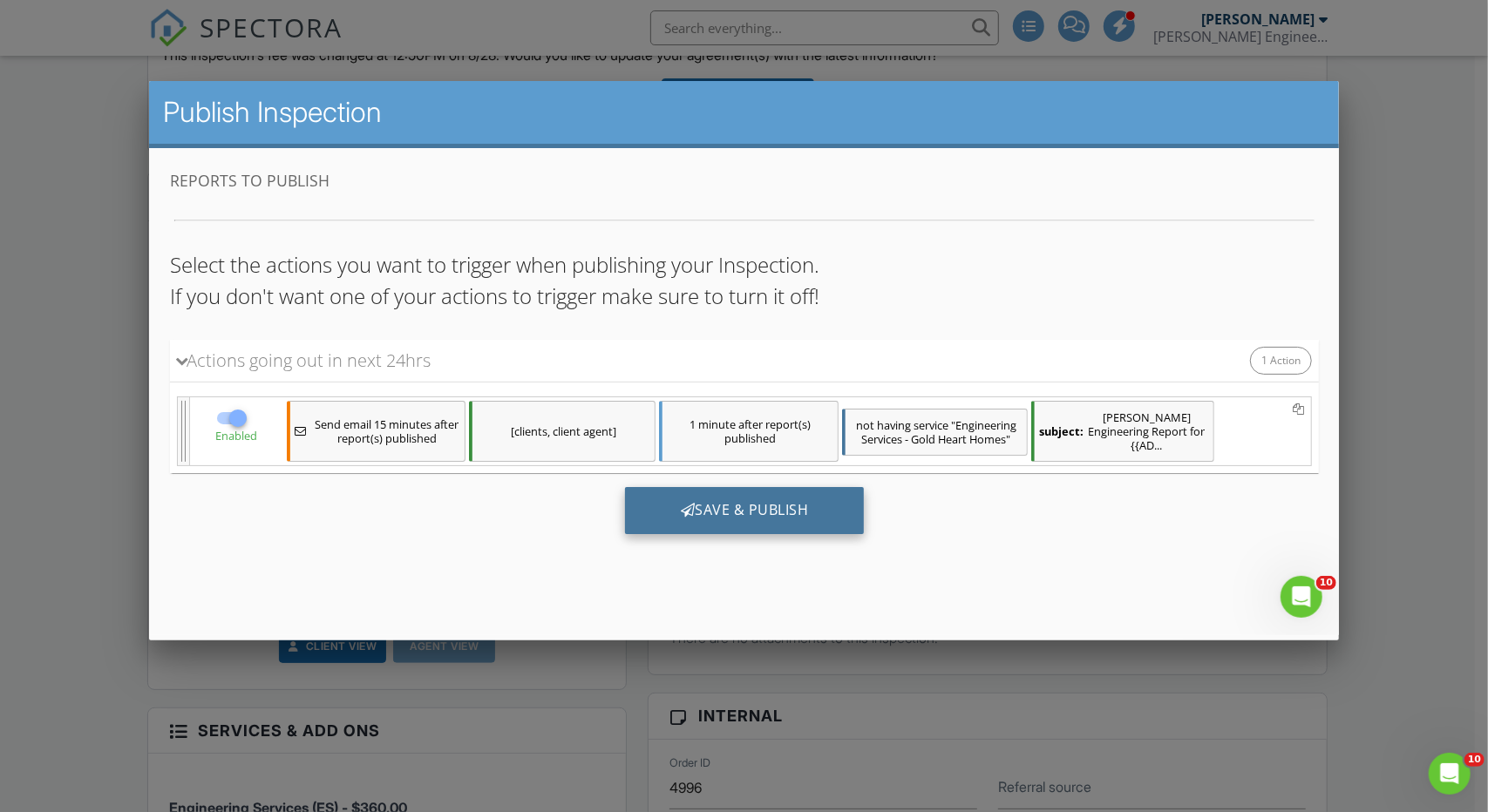
click at [745, 505] on div "Save & Publish" at bounding box center [744, 510] width 240 height 47
